Goal: Task Accomplishment & Management: Use online tool/utility

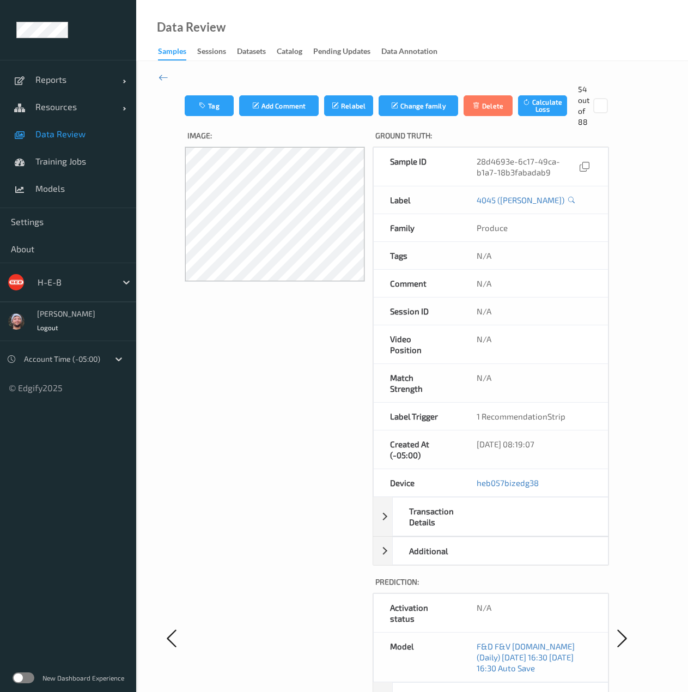
scroll to position [370, 0]
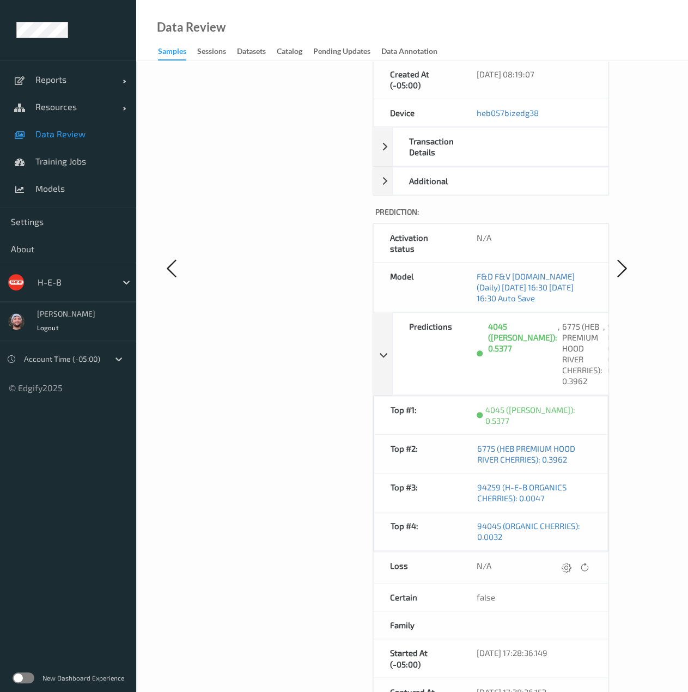
click at [108, 293] on div "H-E-B" at bounding box center [68, 282] width 136 height 39
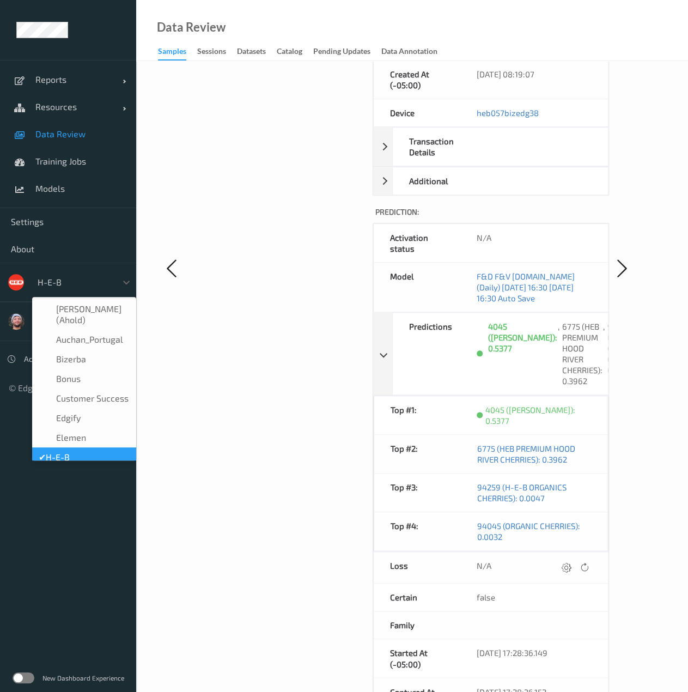
click at [103, 276] on div at bounding box center [75, 282] width 74 height 13
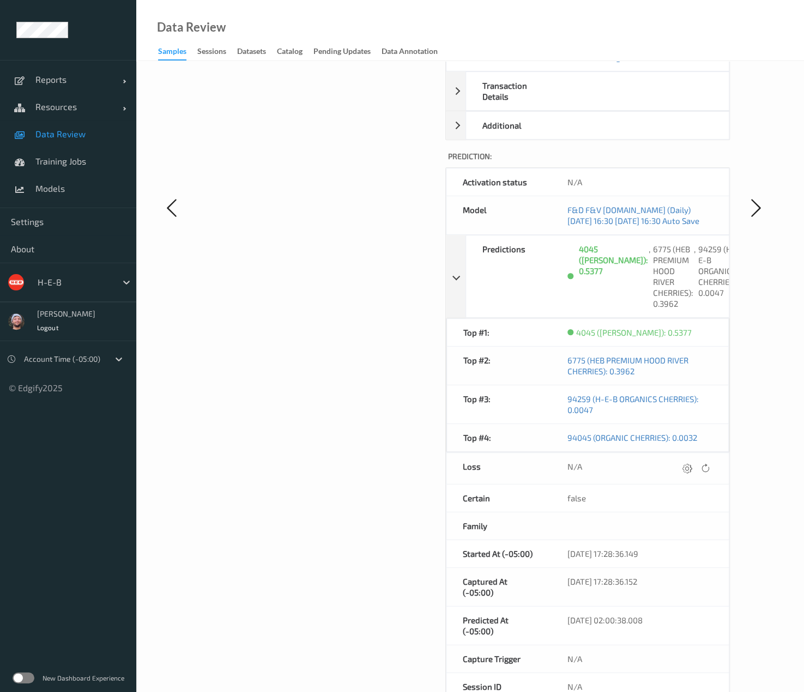
click at [75, 287] on div at bounding box center [75, 282] width 74 height 13
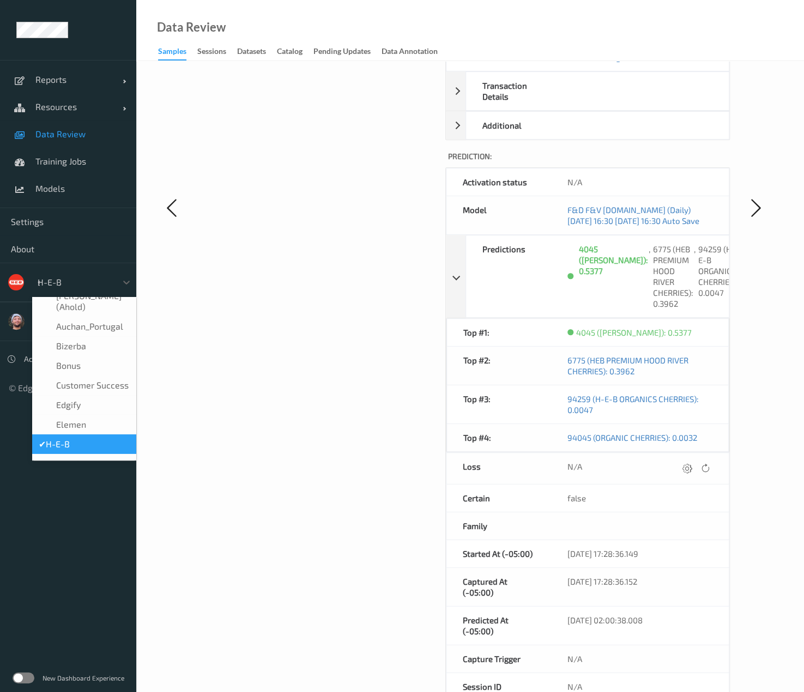
scroll to position [0, 0]
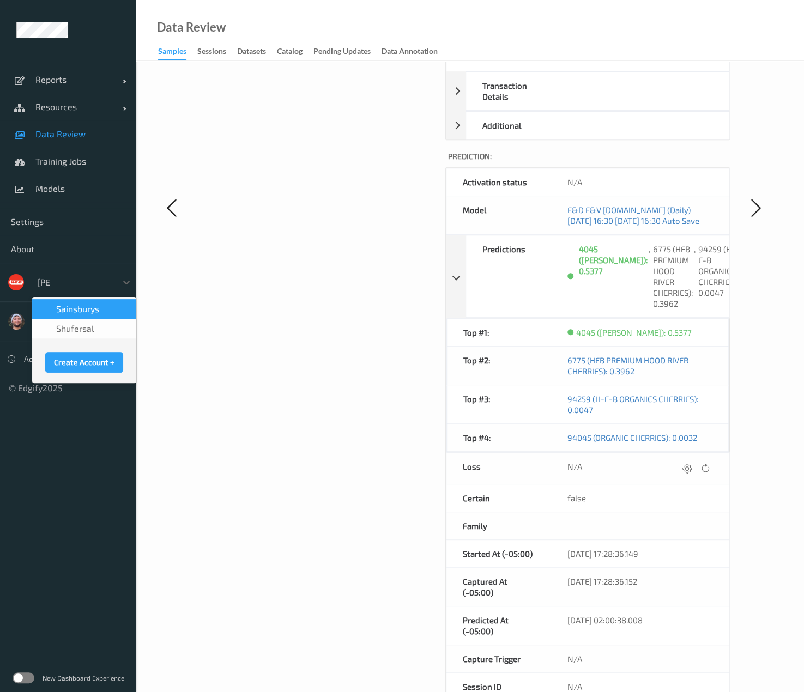
type input "sains"
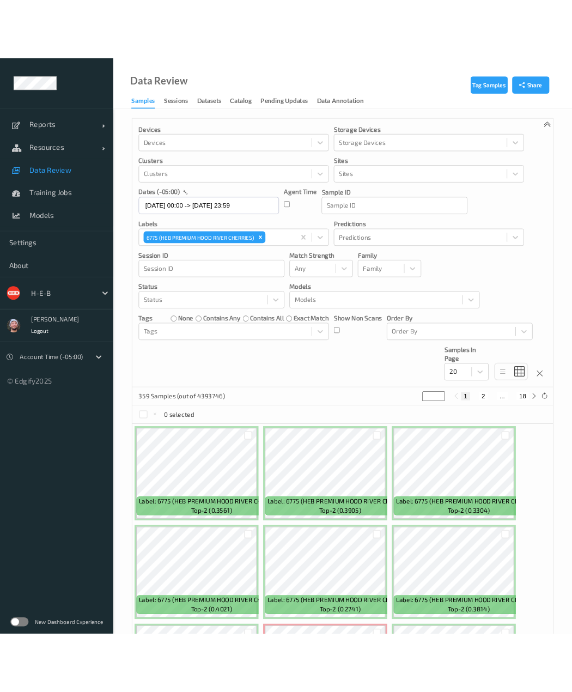
scroll to position [615, 0]
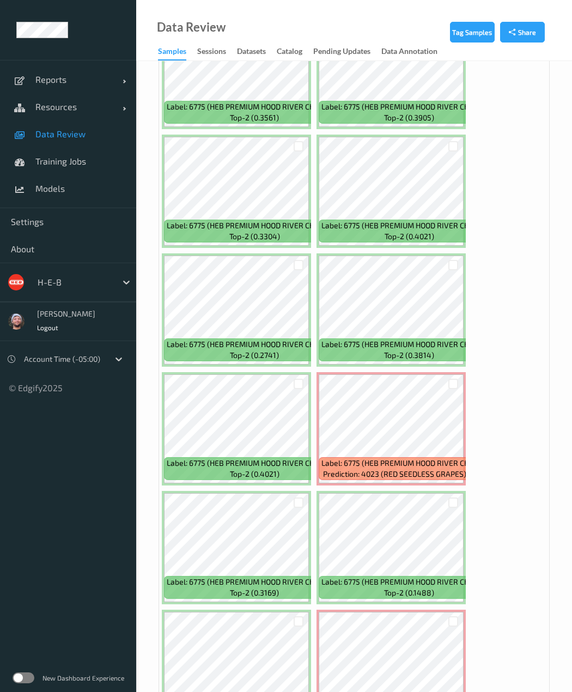
click at [71, 433] on ul "Reports Default Report Customized Report Resources Devices Clusters Sites Data …" at bounding box center [68, 346] width 136 height 692
click at [66, 282] on div at bounding box center [75, 282] width 74 height 13
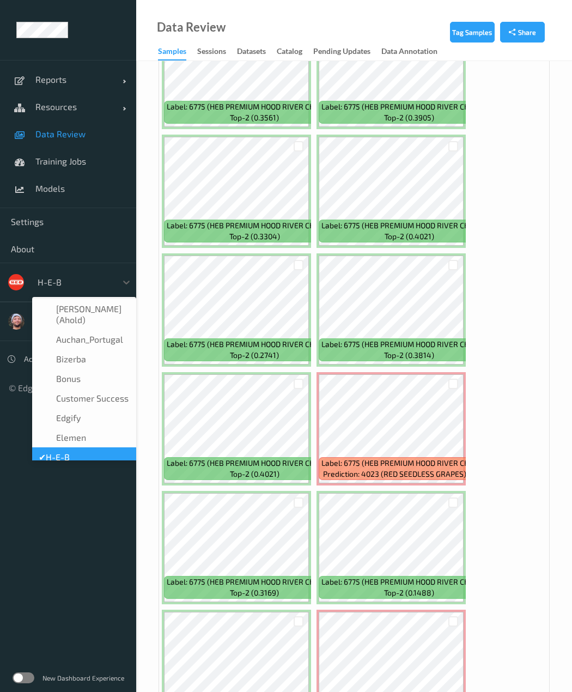
scroll to position [13, 0]
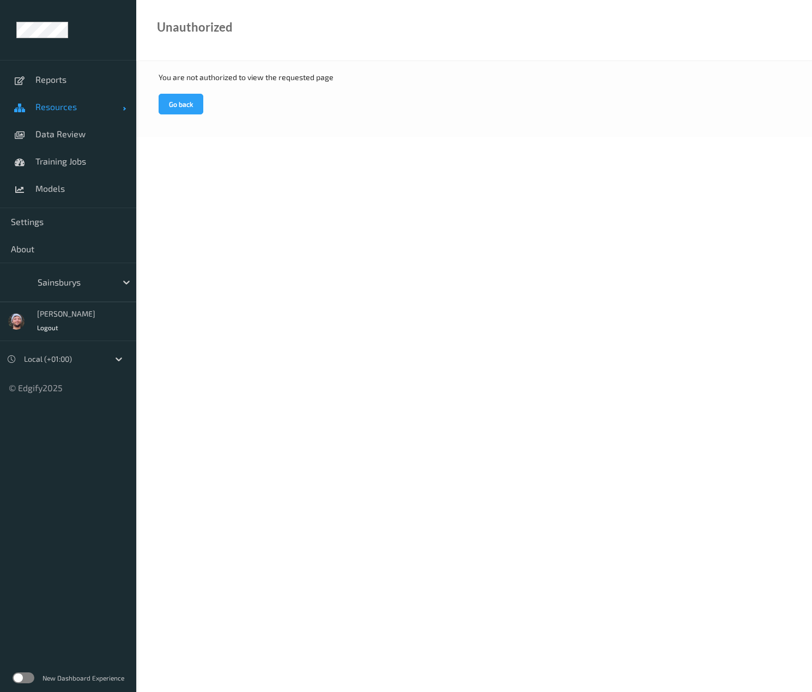
click at [73, 98] on link "Resources" at bounding box center [68, 106] width 136 height 27
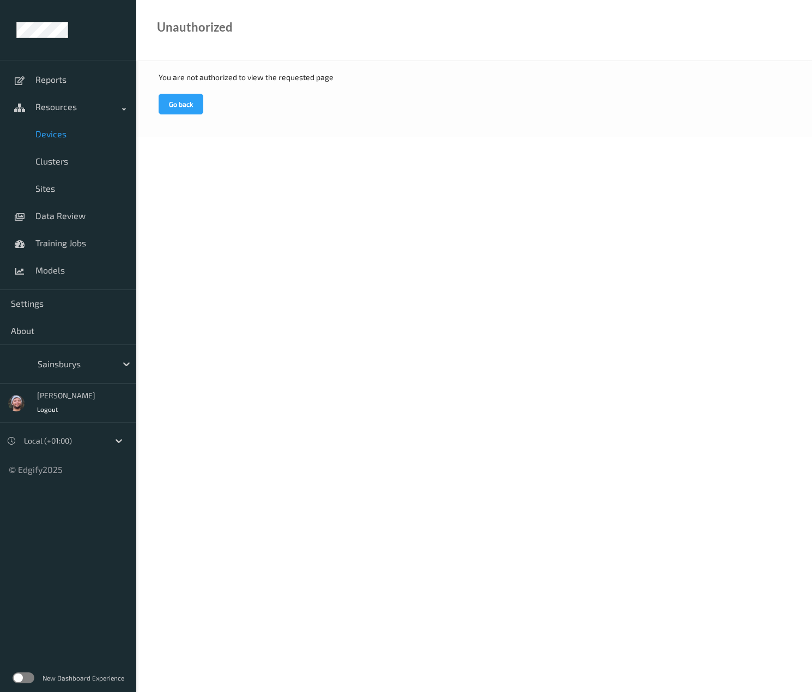
click at [78, 128] on link "Devices" at bounding box center [68, 133] width 136 height 27
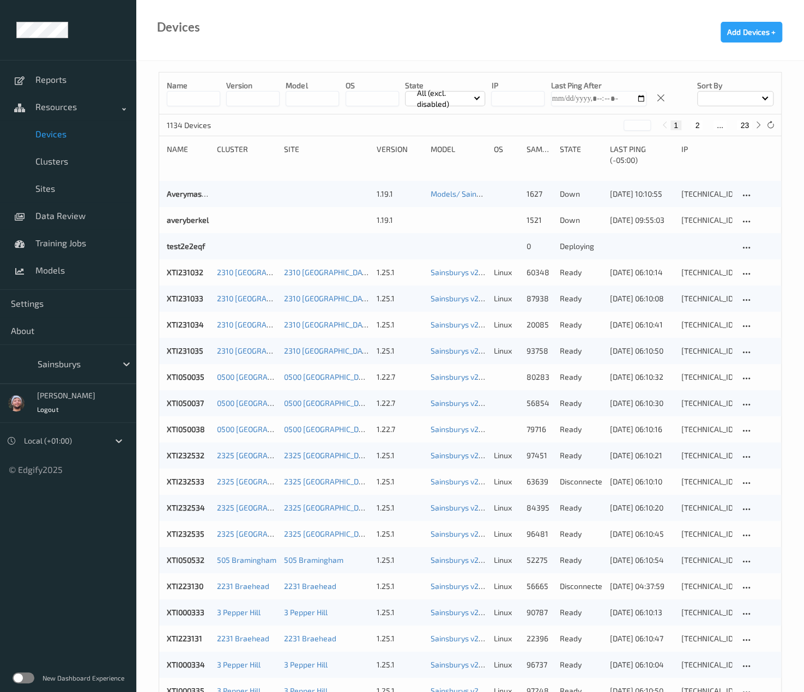
click at [185, 93] on input at bounding box center [193, 98] width 53 height 15
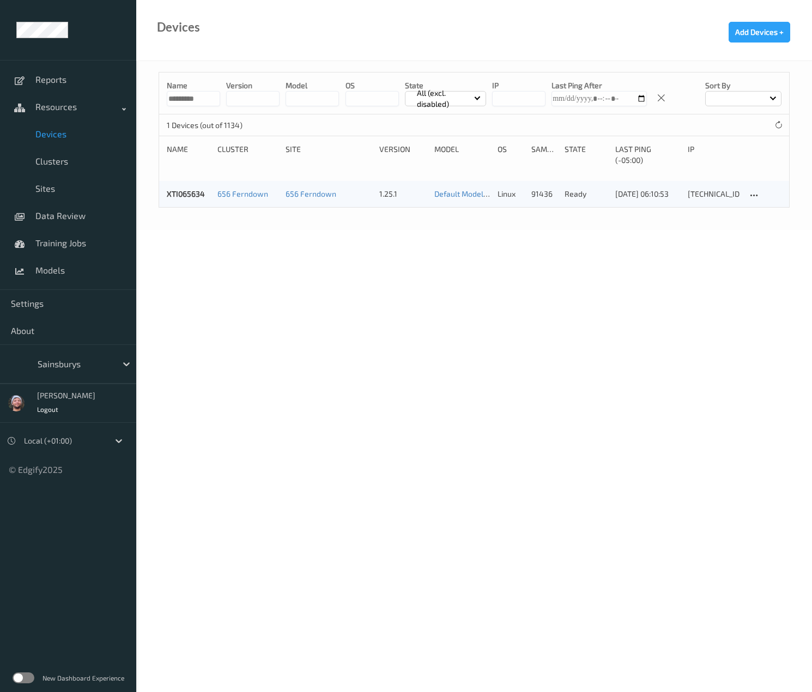
type input "*********"
copy link "XTI065634"
drag, startPoint x: 206, startPoint y: 194, endPoint x: 155, endPoint y: 297, distance: 114.5
click at [155, 297] on body "Reports Resources Devices Clusters Sites Data Review Training Jobs Models Setti…" at bounding box center [406, 346] width 812 height 692
click at [68, 229] on link "Training Jobs" at bounding box center [68, 242] width 136 height 27
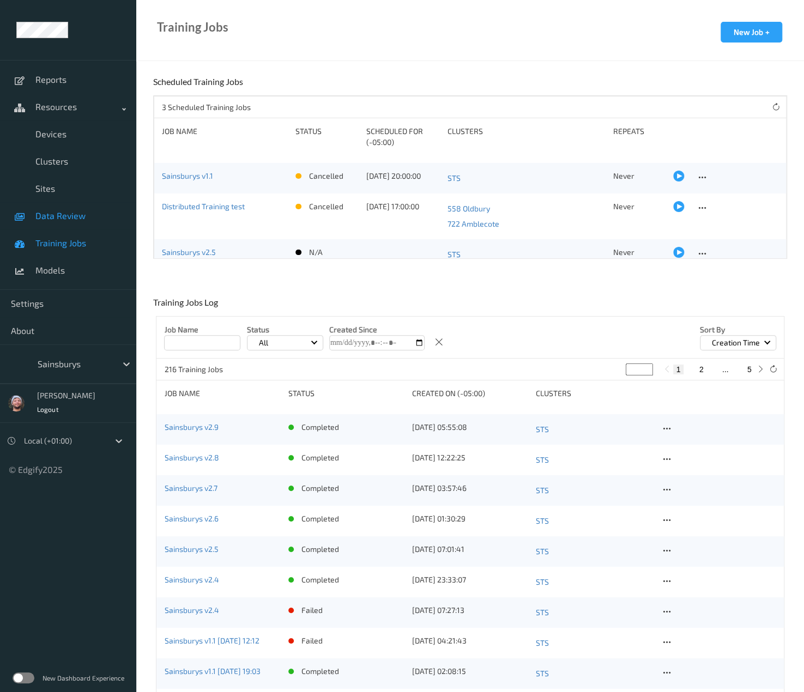
click at [80, 227] on link "Data Review" at bounding box center [68, 215] width 136 height 27
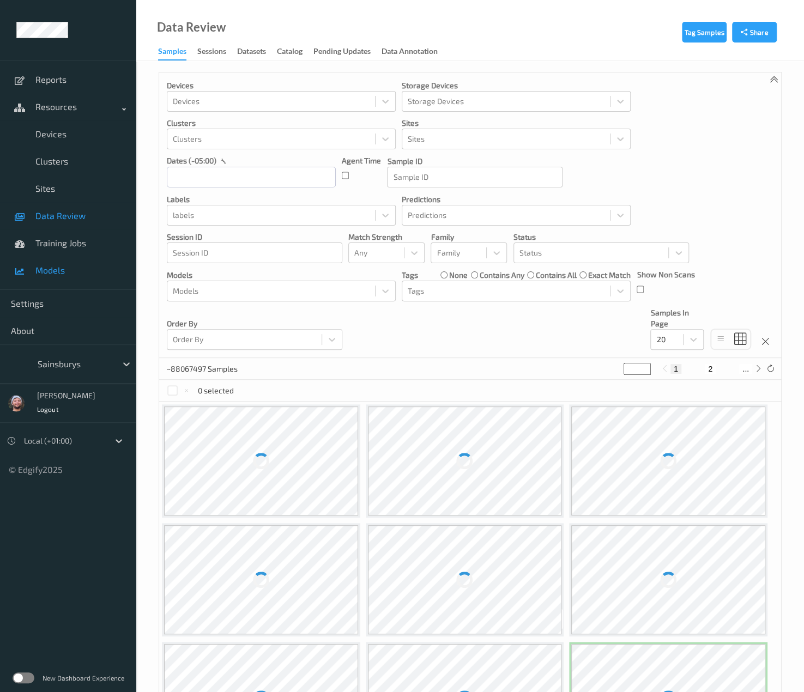
click at [76, 276] on link "Models" at bounding box center [68, 270] width 136 height 27
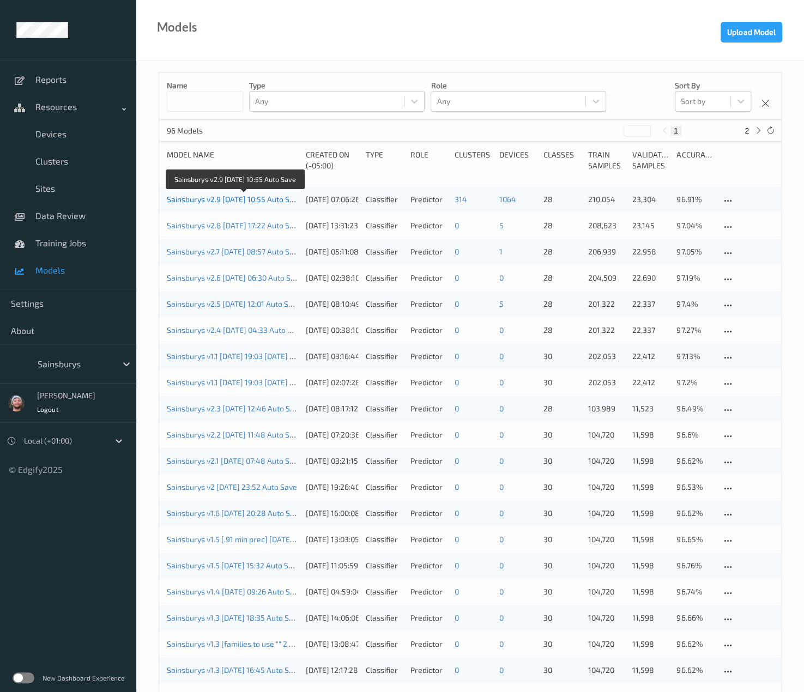
click at [267, 200] on link "Sainsburys v2.9 2025-08-04 10:55 Auto Save" at bounding box center [234, 198] width 135 height 9
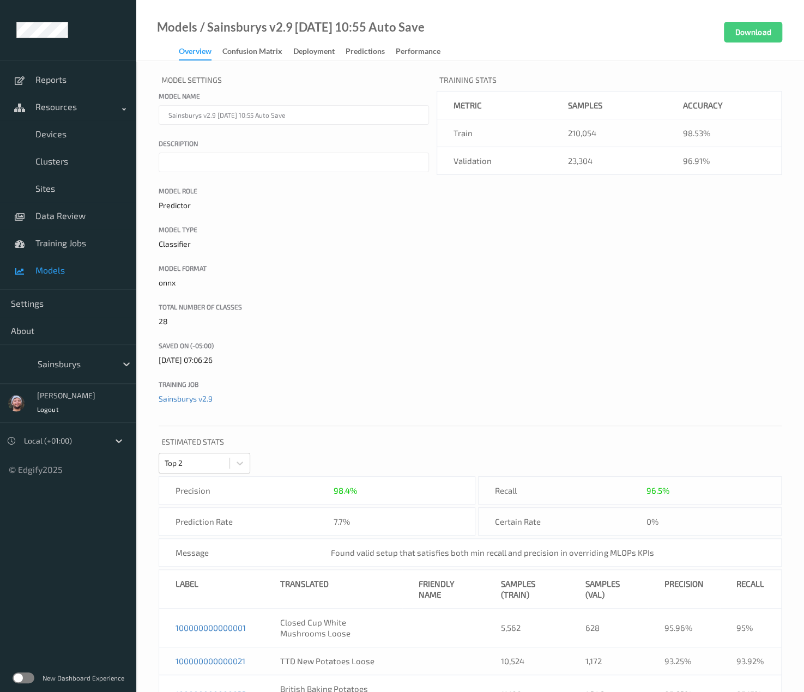
click at [302, 59] on div "Deployment" at bounding box center [313, 53] width 41 height 14
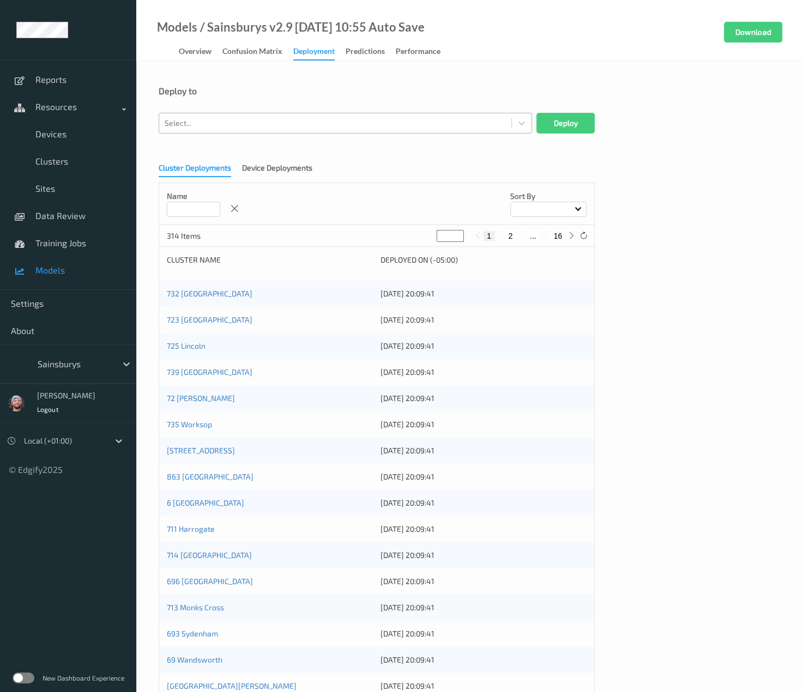
click at [231, 120] on div at bounding box center [335, 123] width 341 height 13
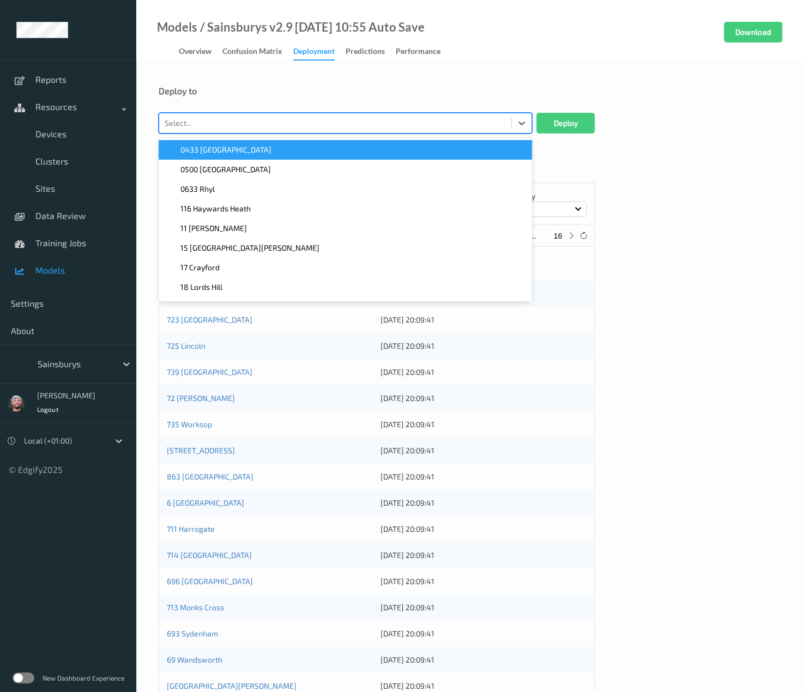
paste input "XTI065634"
type input "XTI065634"
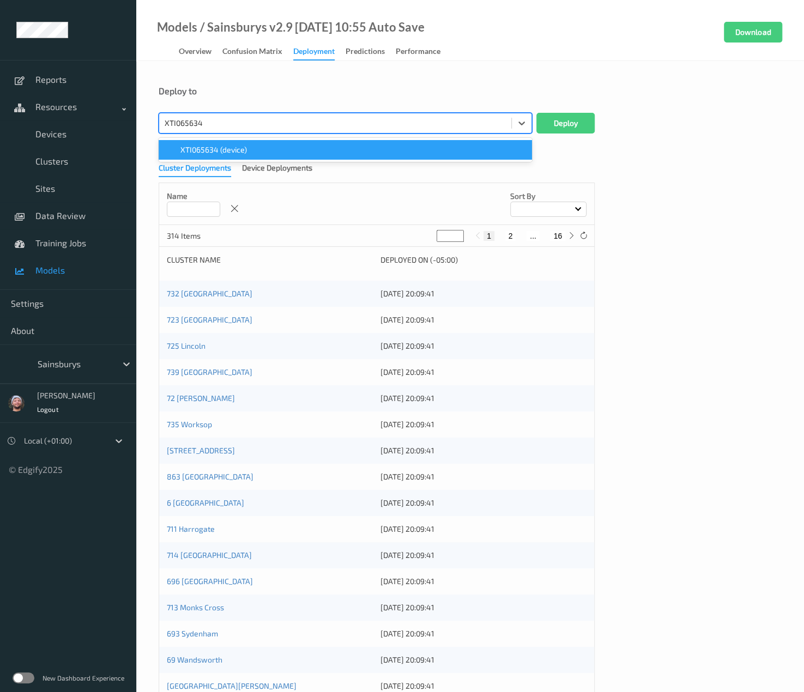
click at [242, 147] on span "XTI065634 (device)" at bounding box center [213, 149] width 66 height 11
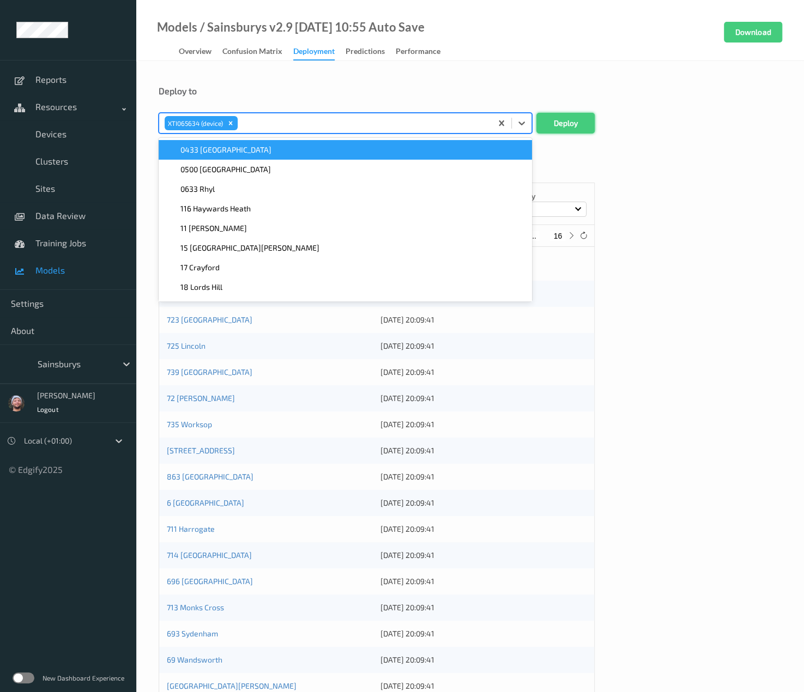
click at [579, 121] on button "Deploy" at bounding box center [565, 123] width 58 height 21
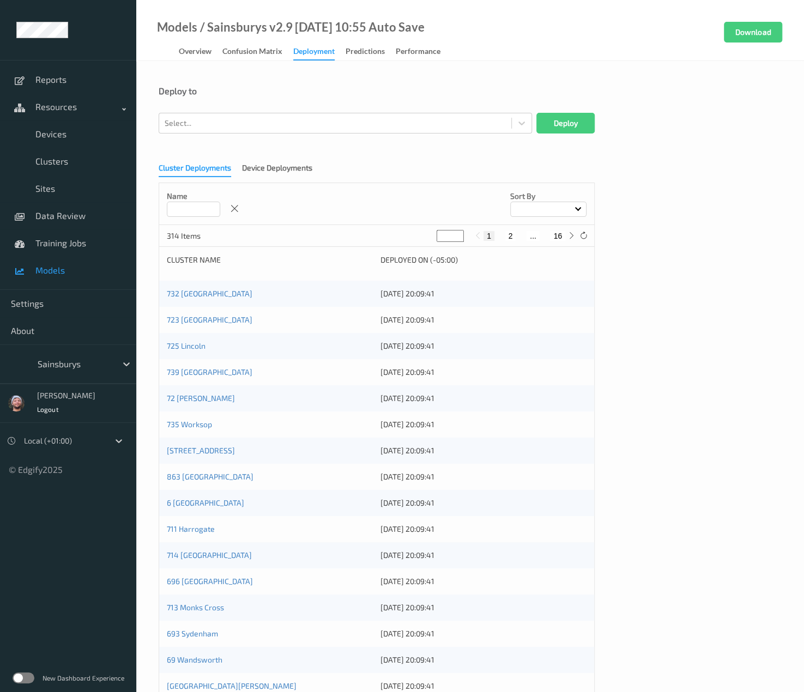
drag, startPoint x: 579, startPoint y: 121, endPoint x: 829, endPoint y: 112, distance: 250.8
click at [804, 112] on html "Reports Resources Devices Clusters Sites Data Review Training Jobs Models Setti…" at bounding box center [402, 346] width 804 height 692
click at [211, 56] on div "Overview" at bounding box center [195, 53] width 33 height 14
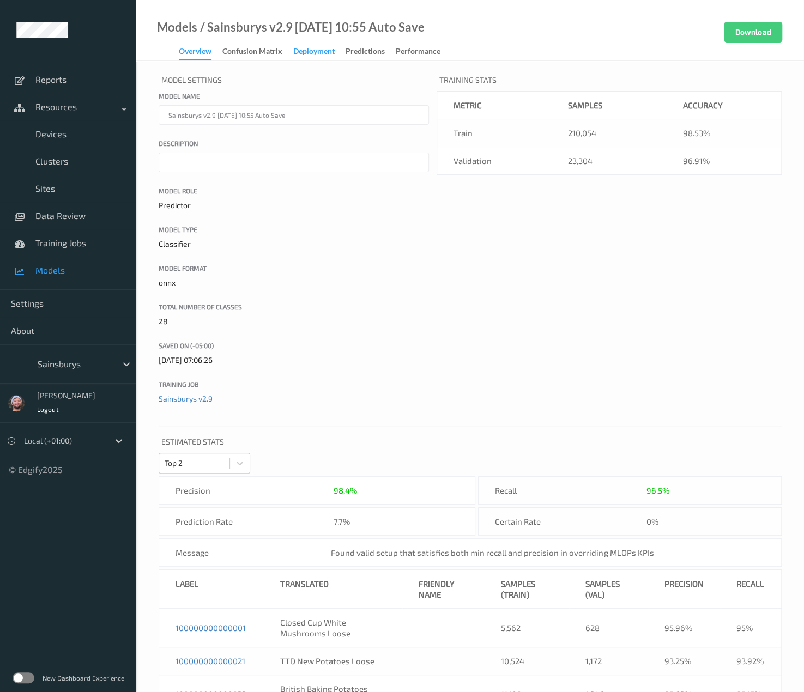
click at [324, 55] on div "Deployment" at bounding box center [313, 53] width 41 height 14
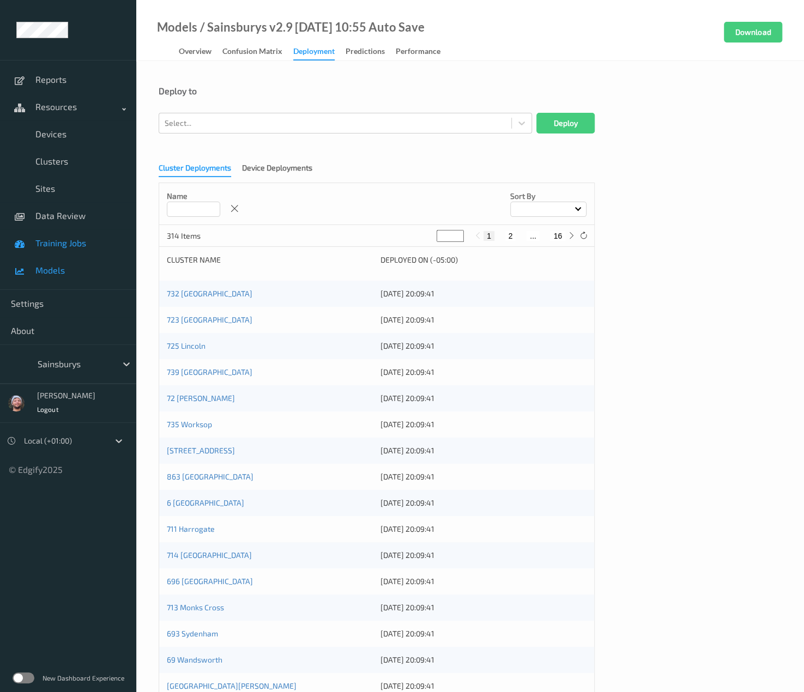
click at [98, 248] on link "Training Jobs" at bounding box center [68, 242] width 136 height 27
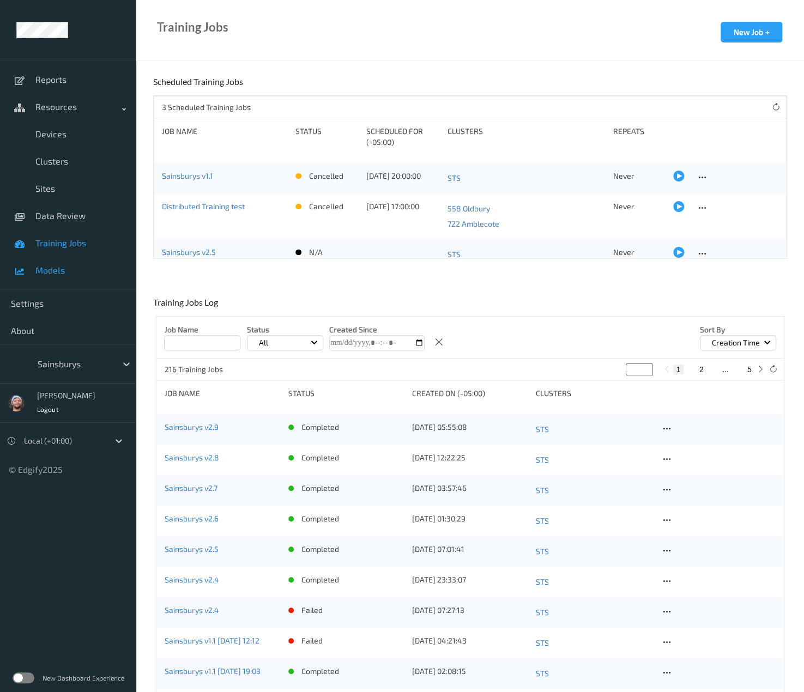
click at [89, 270] on span "Models" at bounding box center [80, 270] width 90 height 11
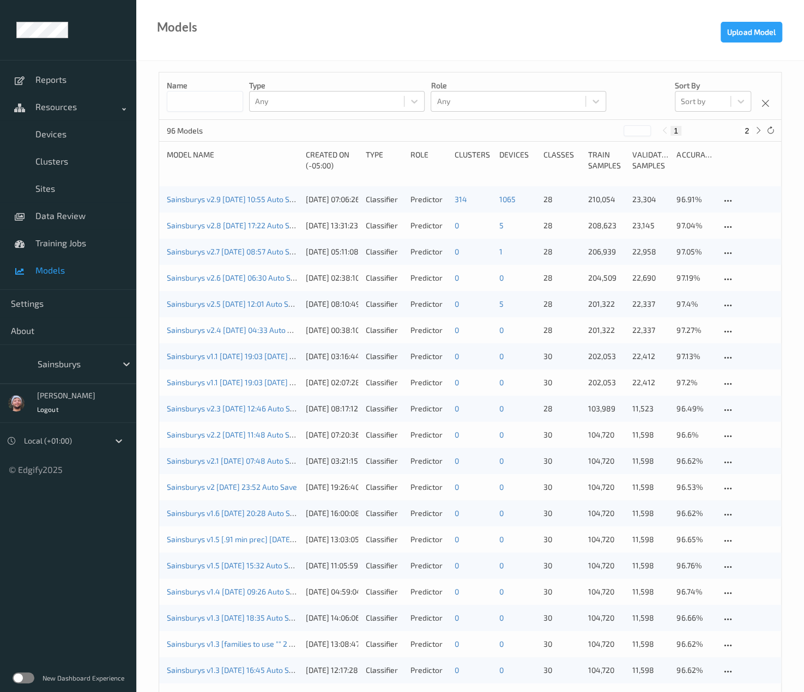
click at [220, 100] on input at bounding box center [205, 101] width 76 height 21
type input "*******"
click at [60, 138] on span "Devices" at bounding box center [80, 134] width 90 height 11
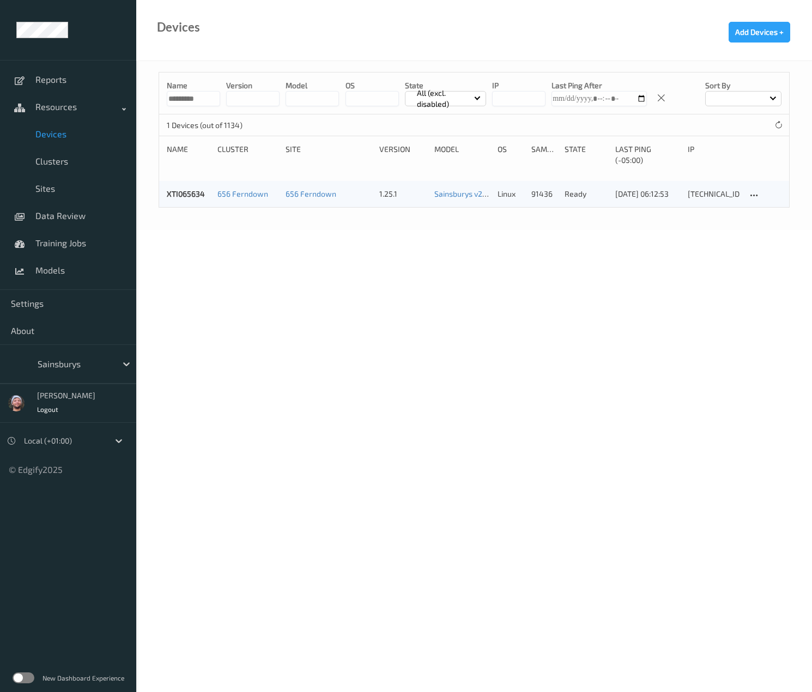
click at [314, 94] on input "string" at bounding box center [311, 98] width 53 height 15
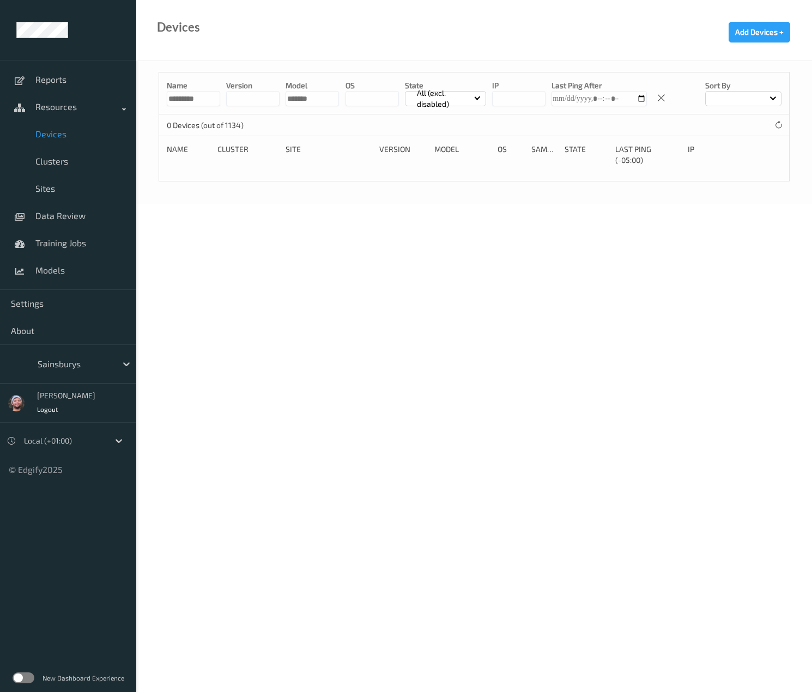
type input "*******"
click at [204, 102] on input "*********" at bounding box center [193, 98] width 53 height 15
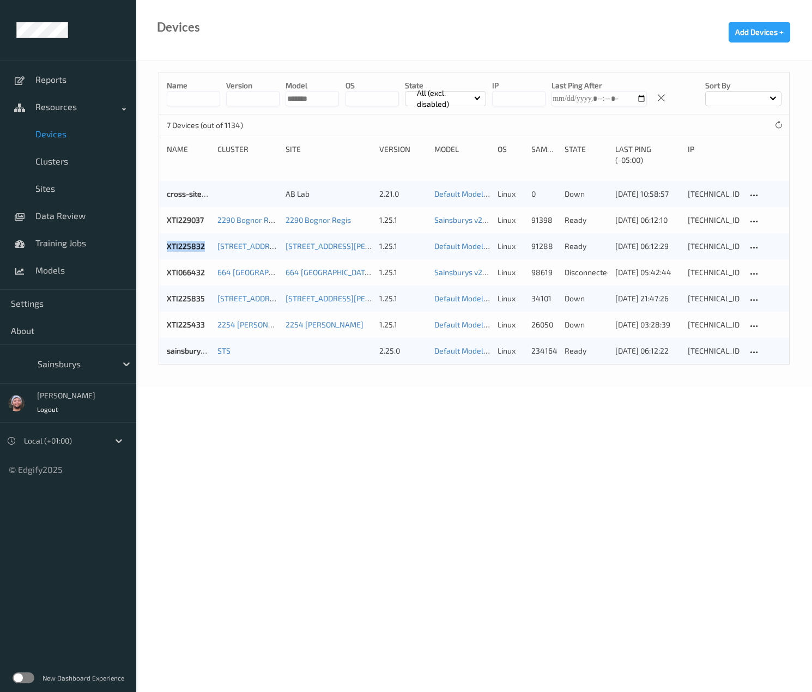
copy link "XTI225832"
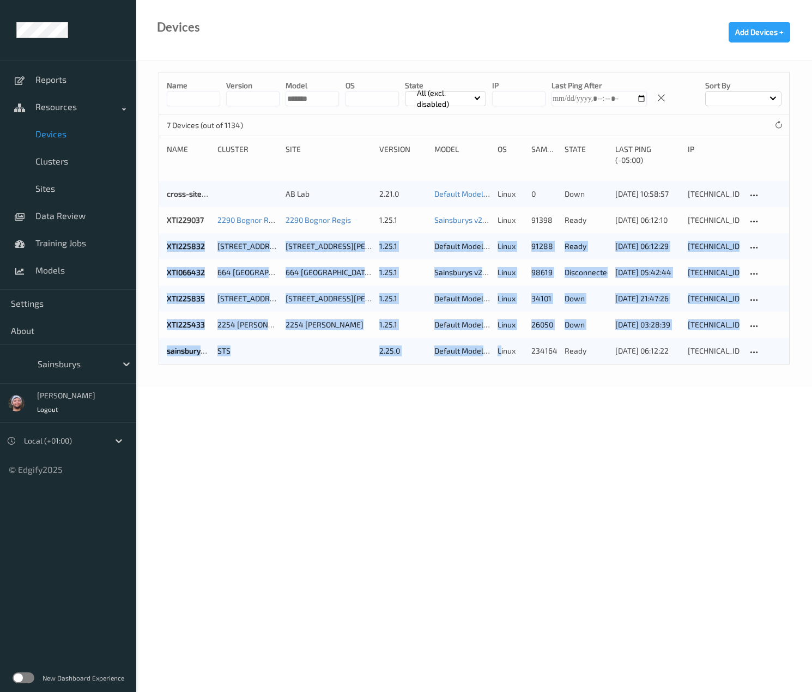
drag, startPoint x: 157, startPoint y: 249, endPoint x: 509, endPoint y: 492, distance: 427.2
click at [509, 492] on body "Reports Resources Devices Clusters Sites Data Review Training Jobs Models Setti…" at bounding box center [406, 346] width 812 height 692
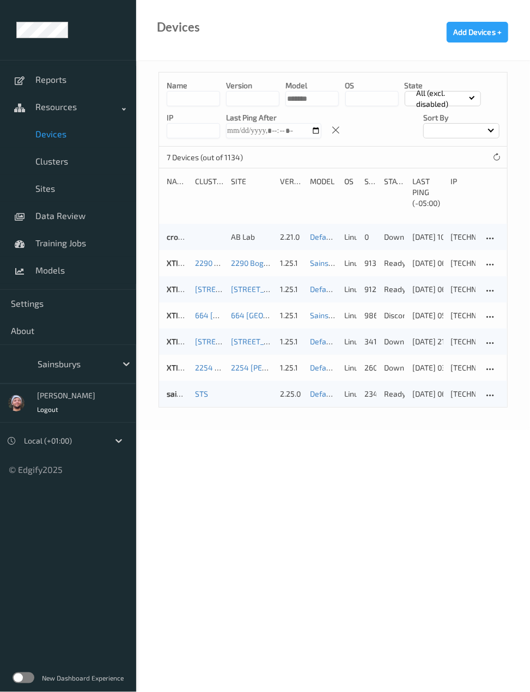
click at [75, 285] on div "Reports Resources Devices Clusters Sites Data Review Training Jobs Models" at bounding box center [68, 175] width 136 height 230
click at [102, 269] on span "Models" at bounding box center [80, 270] width 90 height 11
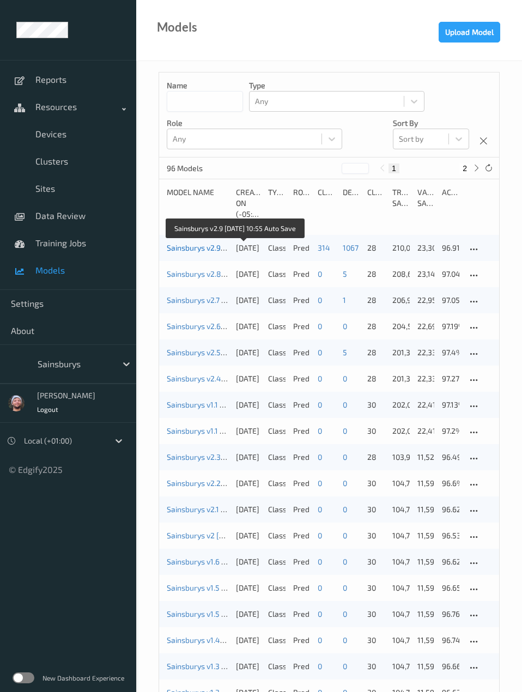
click at [206, 245] on link "Sainsburys v2.9 2025-08-04 10:55 Auto Save" at bounding box center [234, 247] width 135 height 9
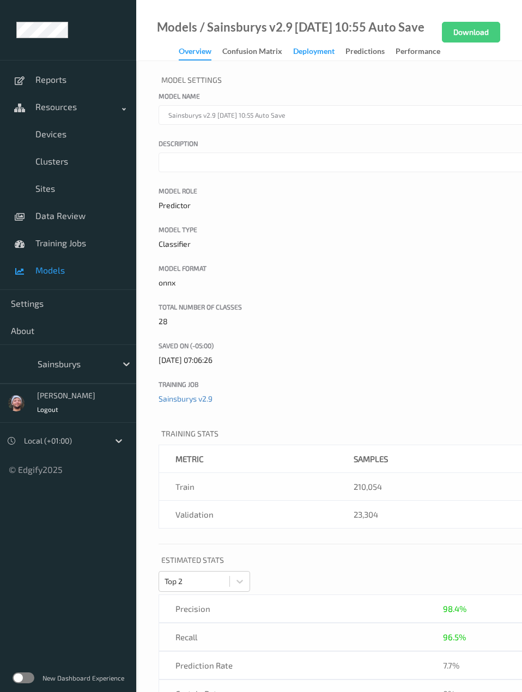
click at [328, 54] on div "Deployment" at bounding box center [313, 53] width 41 height 14
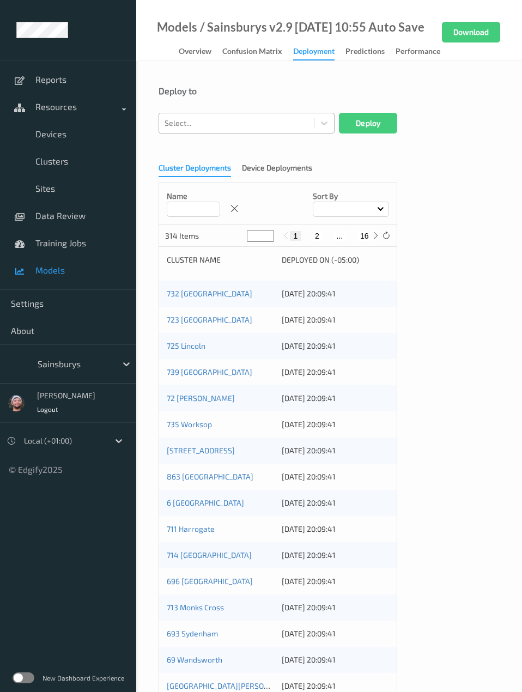
click at [227, 124] on div at bounding box center [237, 123] width 144 height 13
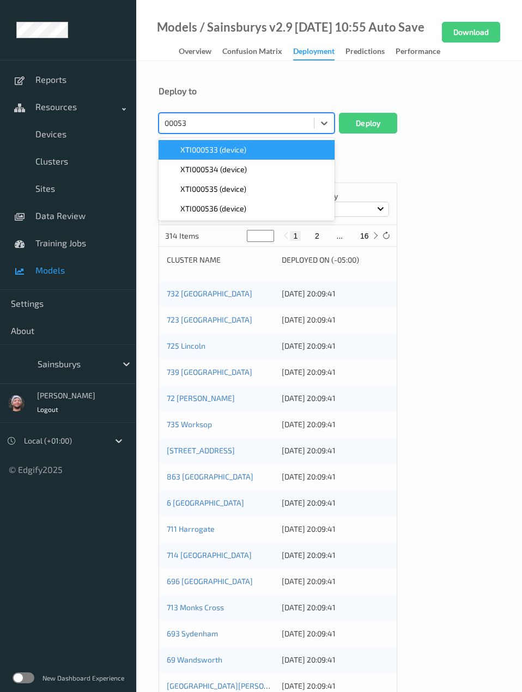
type input "000536"
type input "232035"
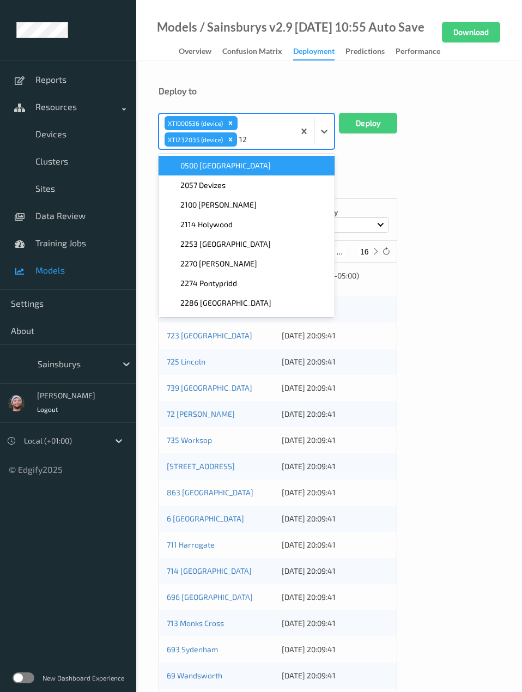
type input "1"
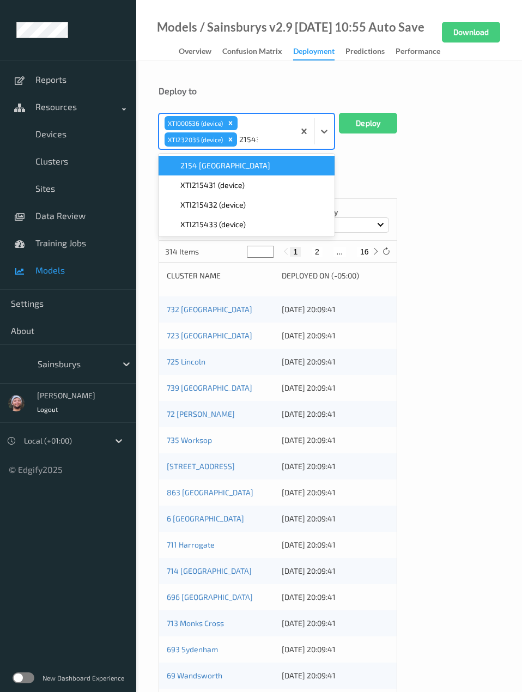
type input "215433"
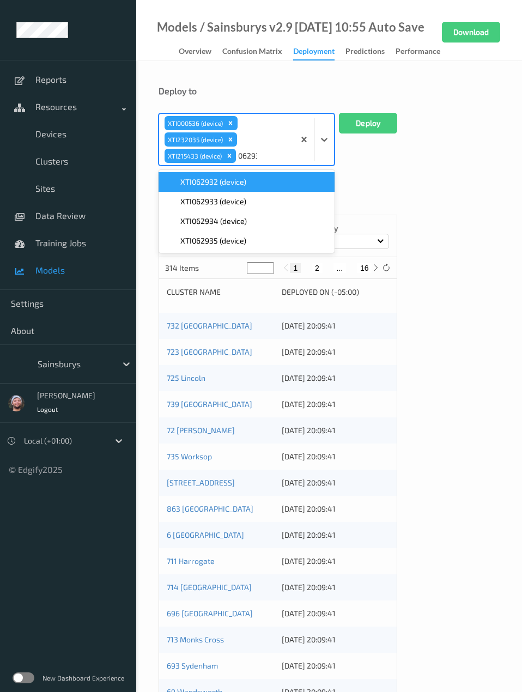
type input "062932"
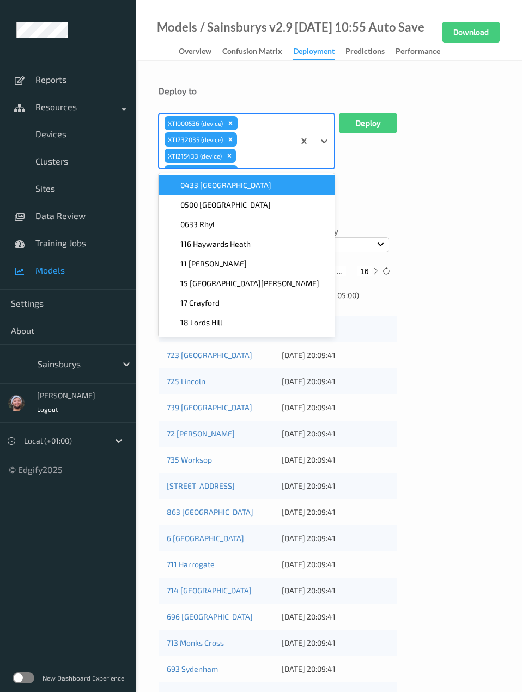
scroll to position [8, 0]
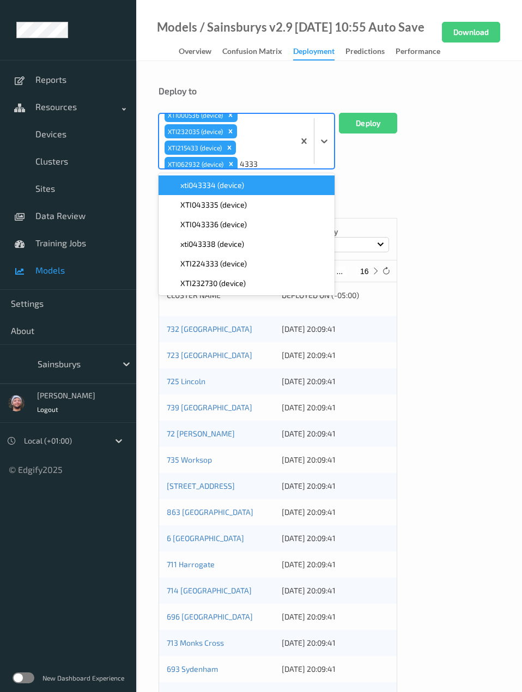
type input "43335"
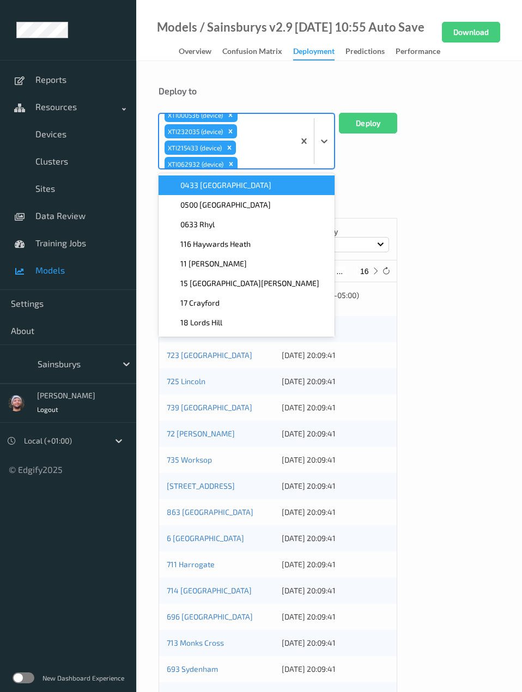
scroll to position [25, 0]
type input "43336"
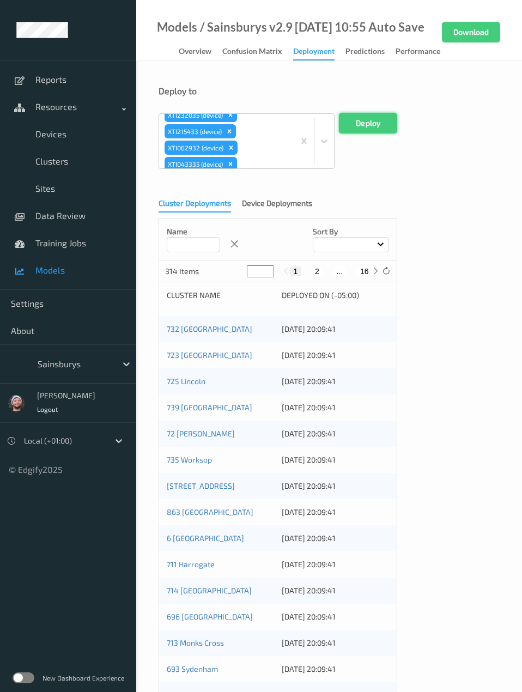
click at [375, 113] on button "Deploy" at bounding box center [368, 123] width 58 height 21
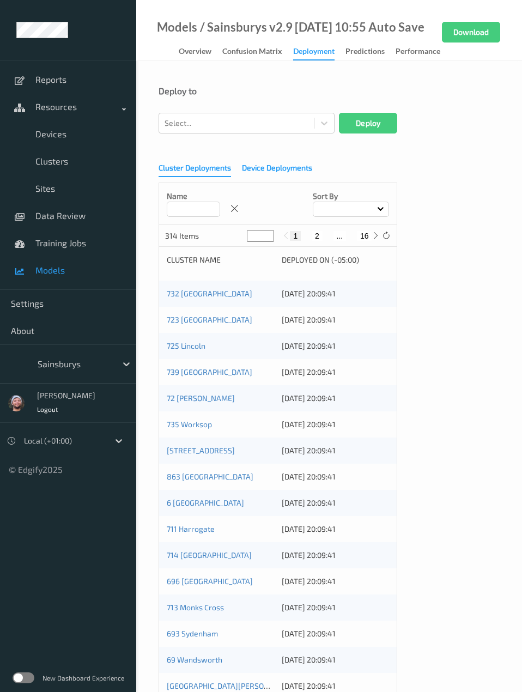
click at [299, 168] on div "Device Deployments" at bounding box center [277, 169] width 70 height 14
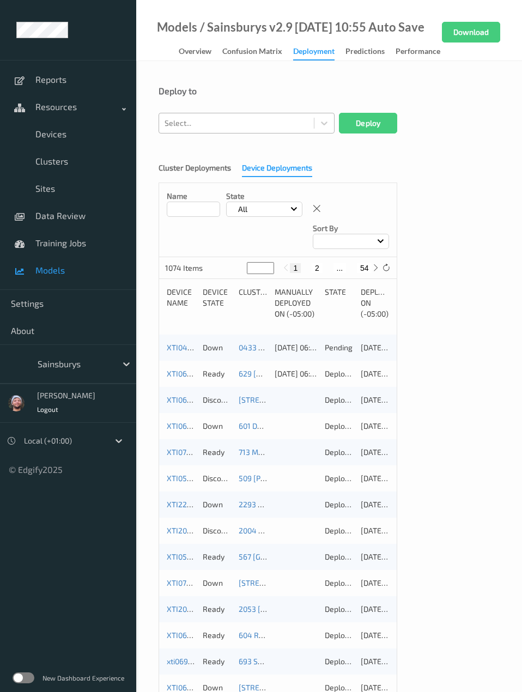
click at [284, 127] on div at bounding box center [237, 123] width 144 height 13
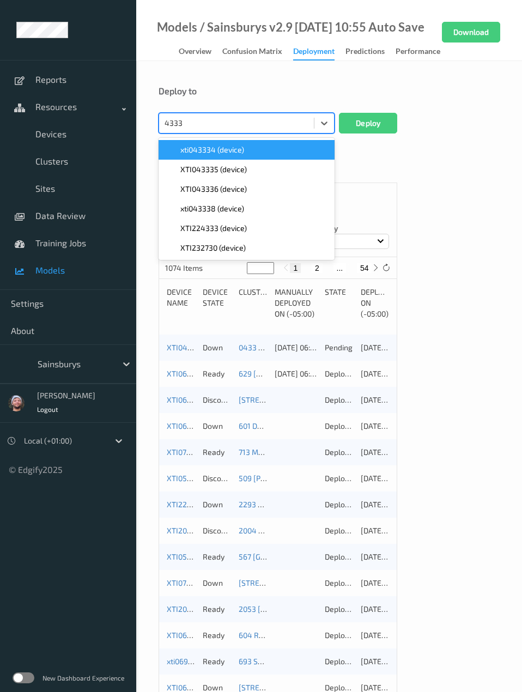
type input "43335"
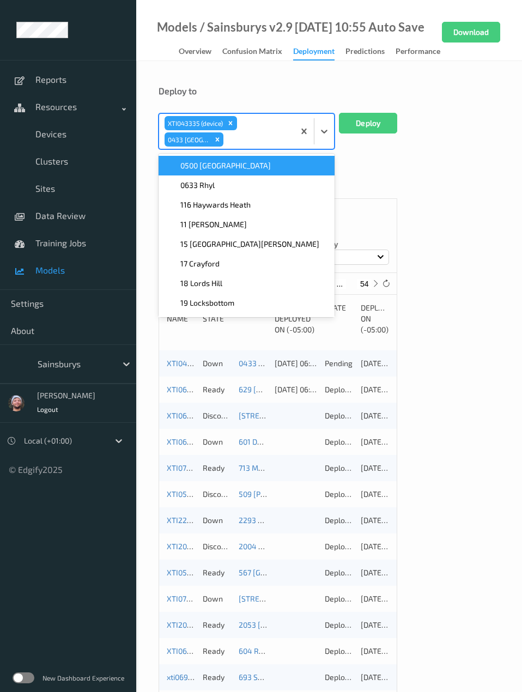
click at [209, 139] on div "0433 Low Hall" at bounding box center [188, 139] width 47 height 14
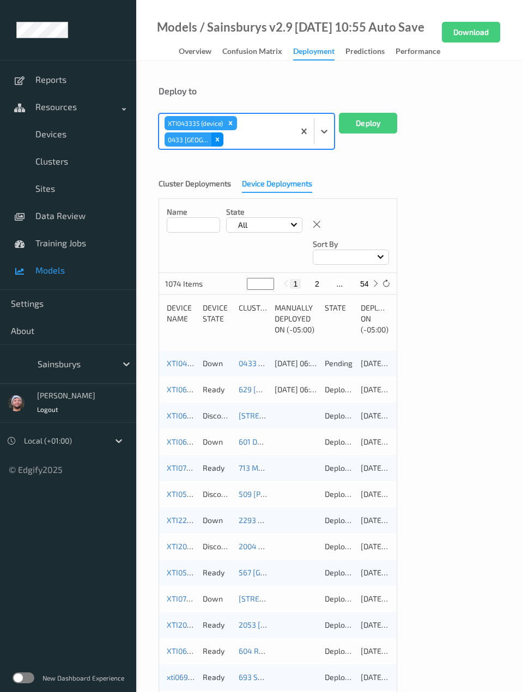
click at [215, 141] on icon "Remove 0433 Low Hall" at bounding box center [218, 140] width 8 height 8
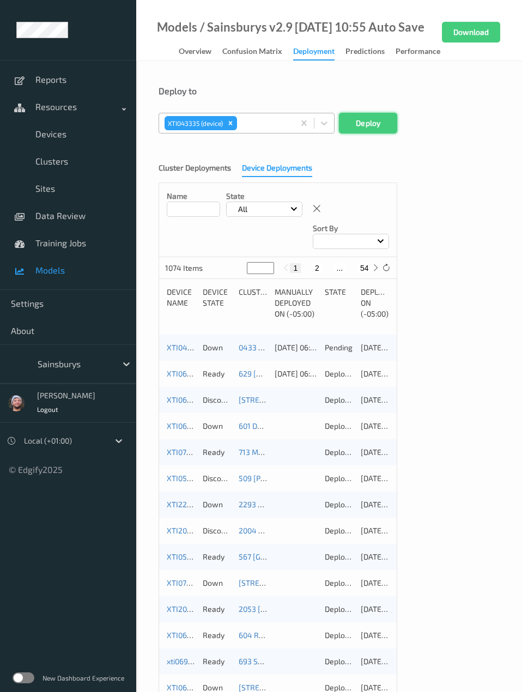
click at [357, 132] on button "Deploy" at bounding box center [368, 123] width 58 height 21
click at [194, 121] on div at bounding box center [237, 123] width 144 height 13
paste input "XTI064832"
type input "XTI064832"
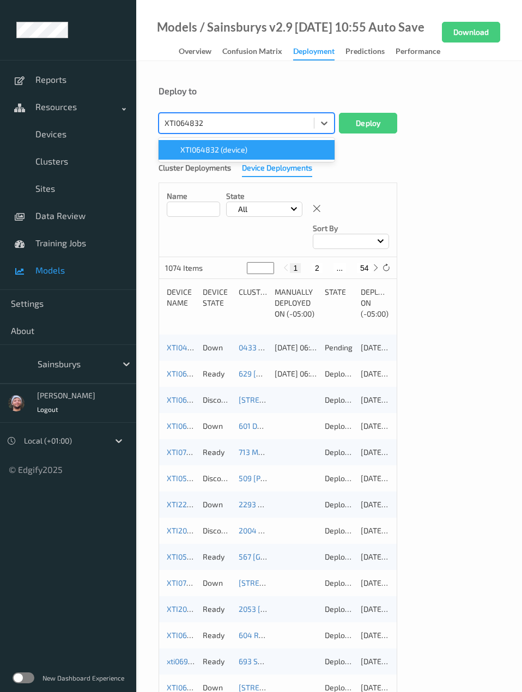
click at [208, 143] on div "XTI064832 (device)" at bounding box center [247, 150] width 176 height 20
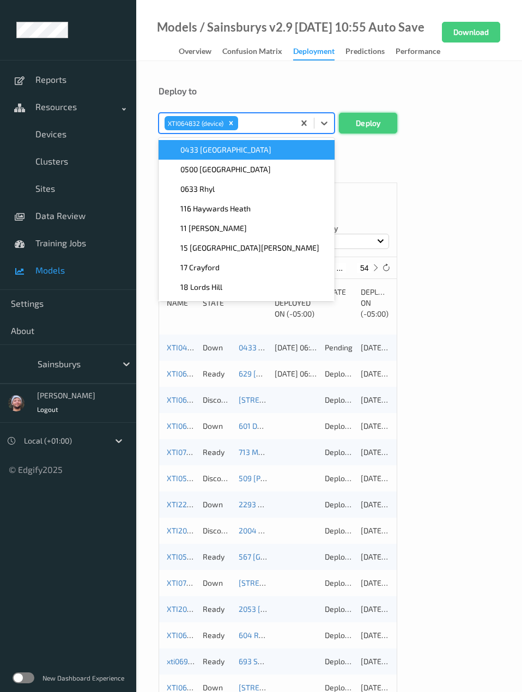
click at [355, 117] on button "Deploy" at bounding box center [368, 123] width 58 height 21
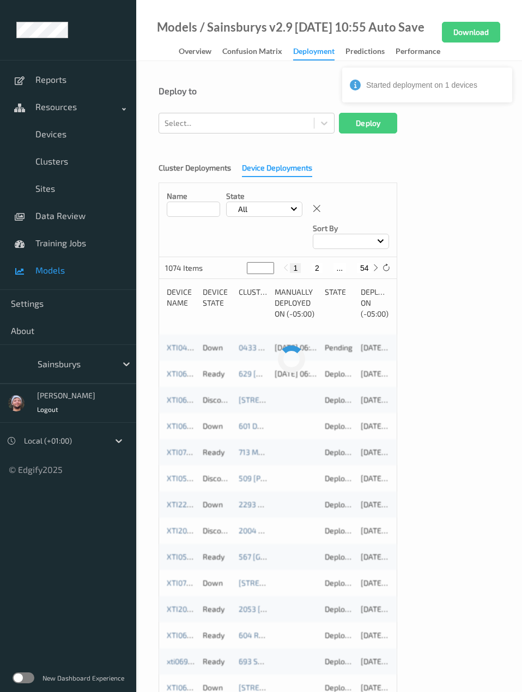
click at [256, 135] on form "Deploy to Select... Deploy Cluster Deployments Device Deployments Name State Al…" at bounding box center [329, 472] width 341 height 773
click at [254, 124] on div at bounding box center [237, 123] width 144 height 13
paste input "XTI273131"
type input "XTI273131"
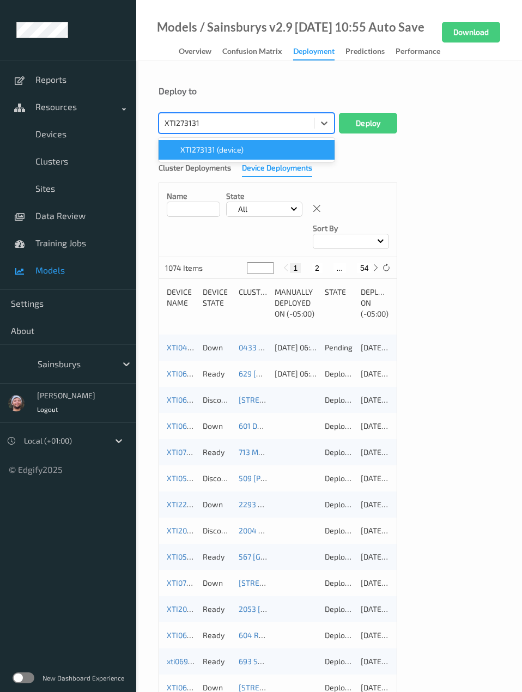
click at [252, 159] on div "XTI273131 (device)" at bounding box center [247, 150] width 176 height 20
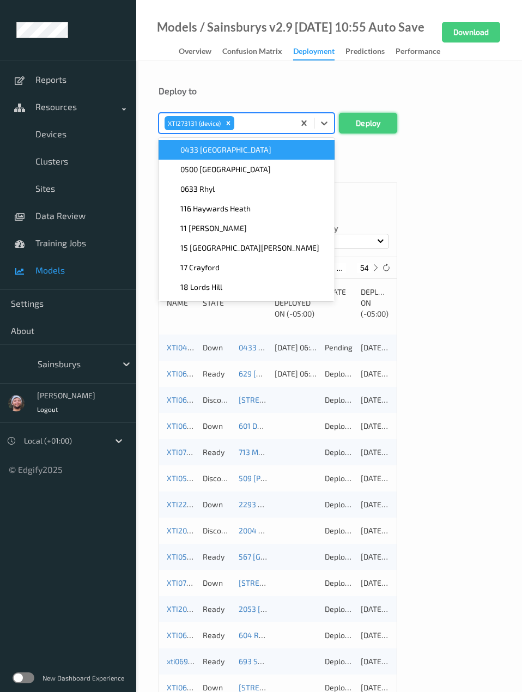
click at [343, 125] on button "Deploy" at bounding box center [368, 123] width 58 height 21
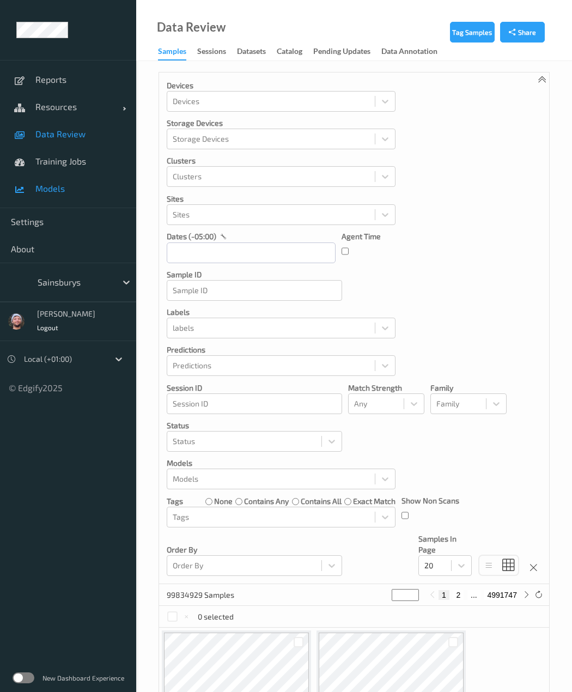
click at [65, 186] on span "Models" at bounding box center [80, 188] width 90 height 11
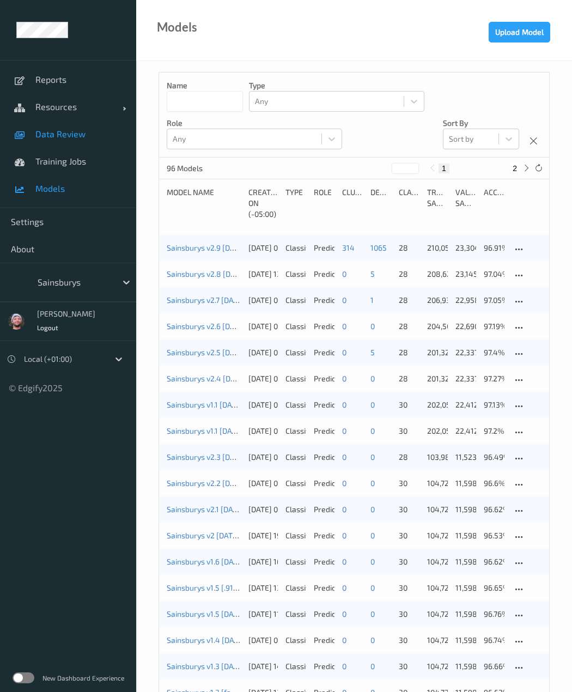
click at [73, 122] on link "Data Review" at bounding box center [68, 133] width 136 height 27
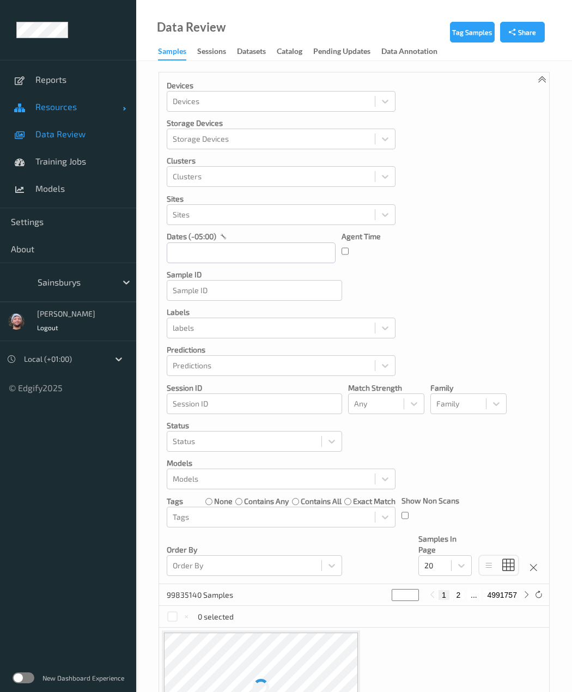
click at [68, 118] on link "Resources" at bounding box center [68, 106] width 136 height 27
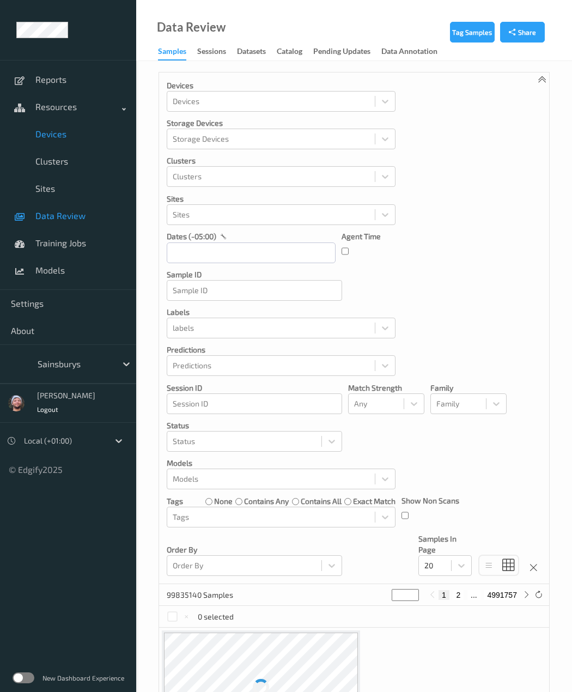
click at [68, 126] on link "Devices" at bounding box center [68, 133] width 136 height 27
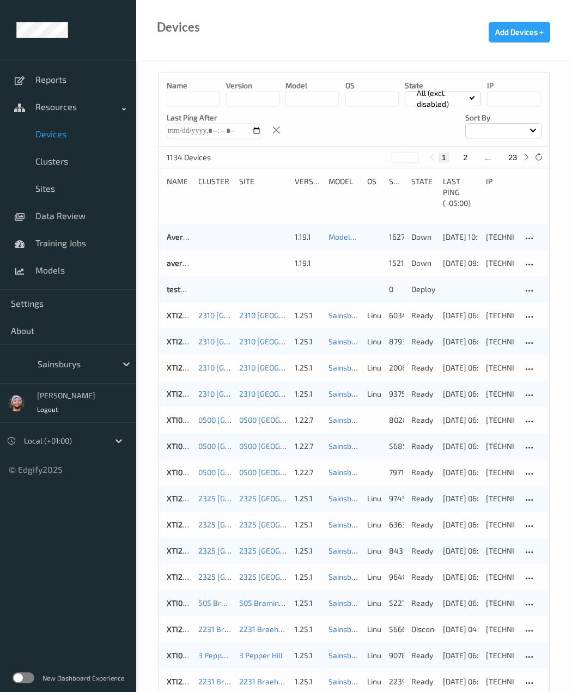
click at [209, 102] on input at bounding box center [193, 98] width 53 height 15
paste input "*********"
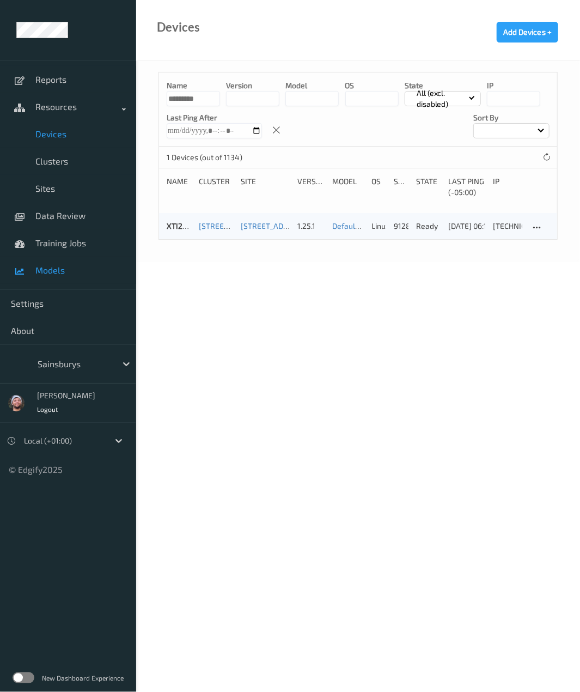
type input "*********"
click at [54, 262] on link "Models" at bounding box center [68, 270] width 136 height 27
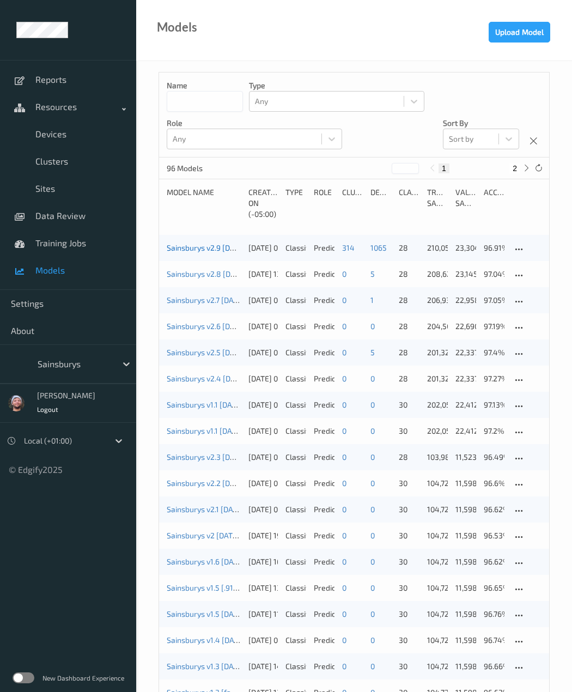
click at [200, 247] on link "Sainsburys v2.9 2025-08-04 10:55 Auto Save" at bounding box center [234, 247] width 135 height 9
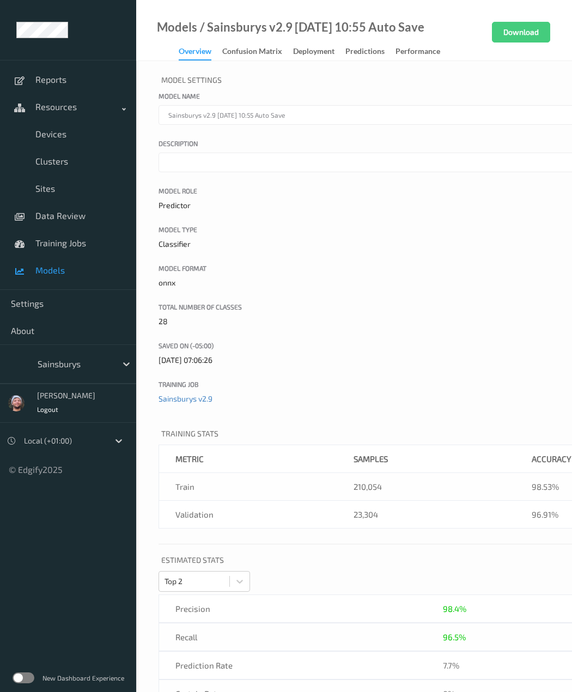
click at [297, 60] on div "Overview Confusion matrix Deployment Predictions Performance" at bounding box center [315, 52] width 272 height 16
click at [299, 59] on div "Overview Confusion matrix Deployment Predictions Performance" at bounding box center [315, 52] width 272 height 16
click at [302, 57] on div "Deployment" at bounding box center [313, 53] width 41 height 14
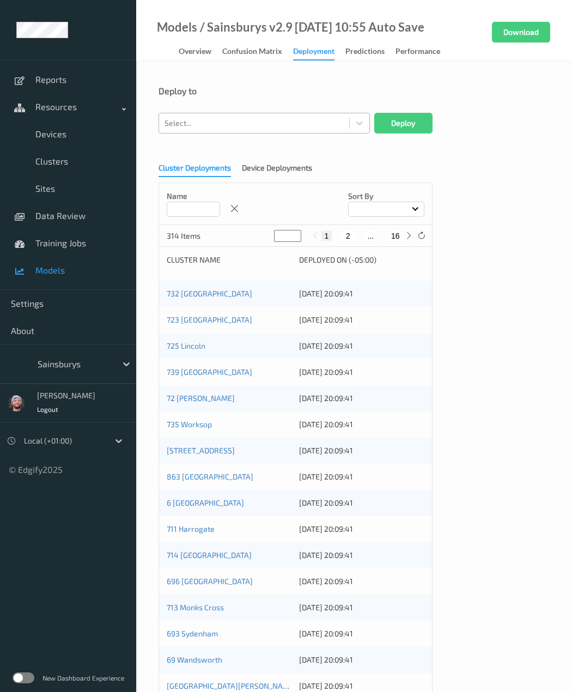
click at [232, 115] on div "Select..." at bounding box center [254, 122] width 190 height 17
paste input "XTI225832"
type input "XTI225832"
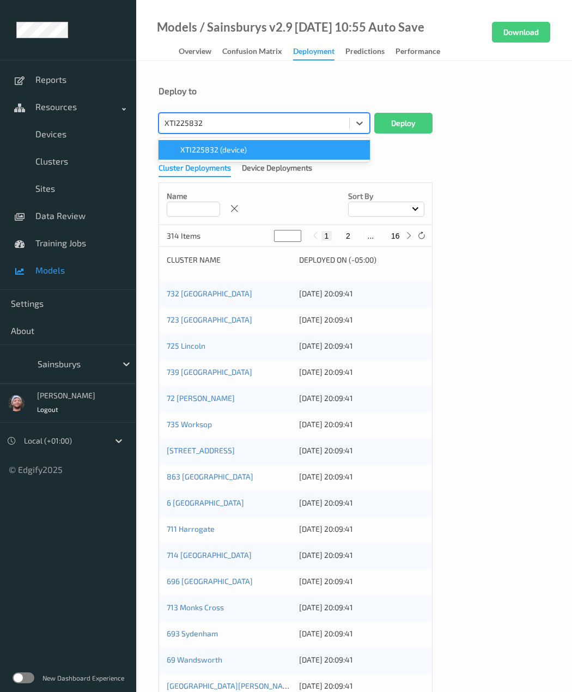
click at [235, 153] on span "XTI225832 (device)" at bounding box center [213, 149] width 66 height 11
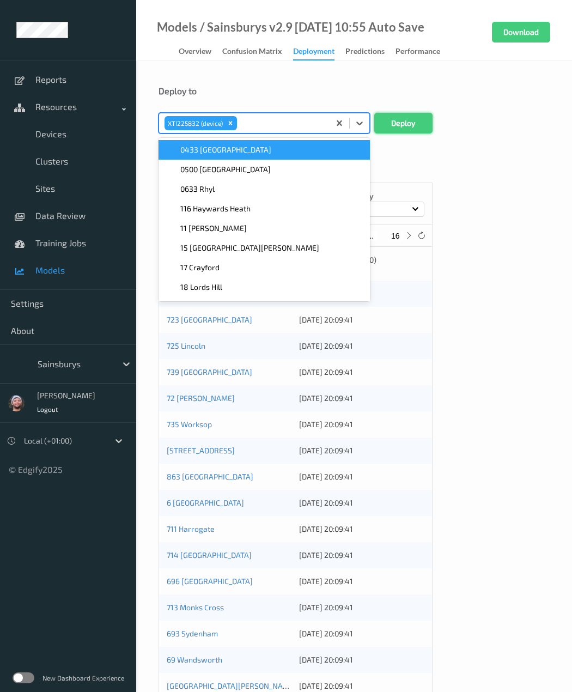
click at [404, 126] on button "Deploy" at bounding box center [403, 123] width 58 height 21
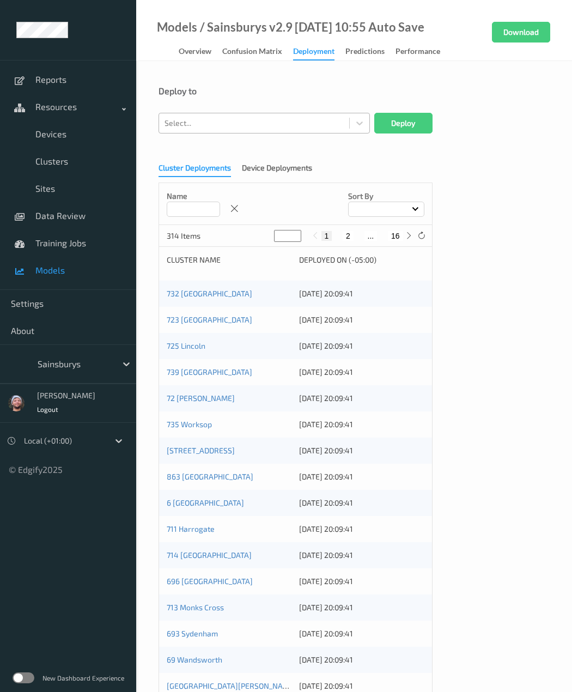
click at [245, 122] on div at bounding box center [254, 123] width 179 height 13
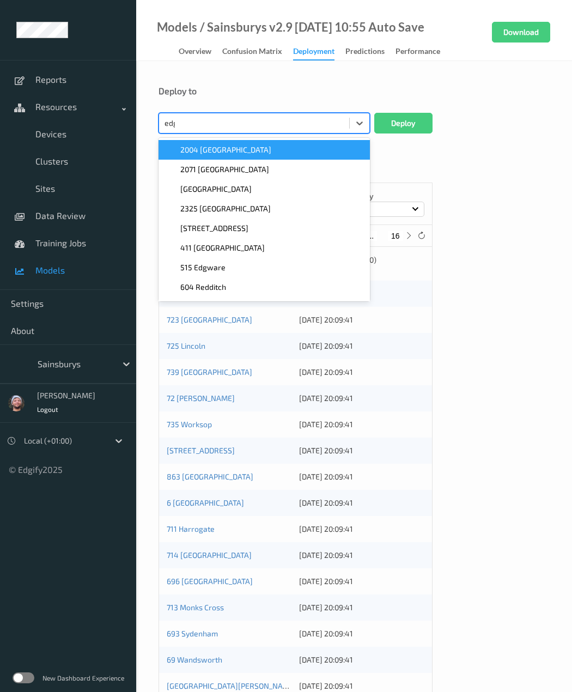
type input "edgi"
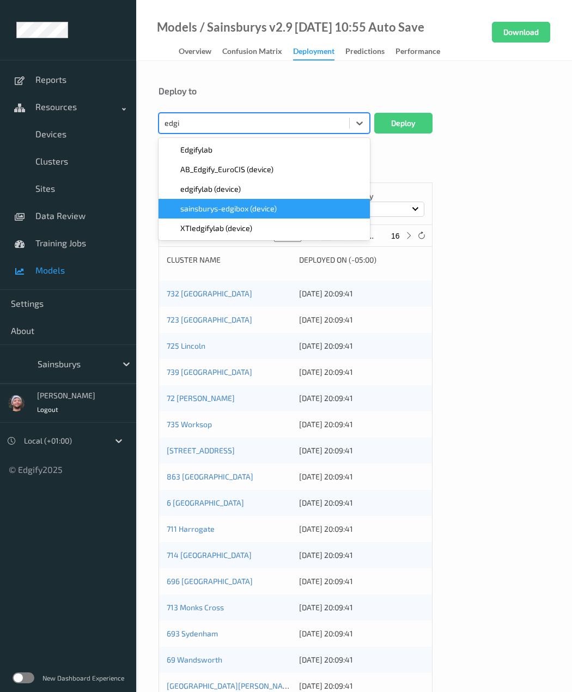
click at [227, 215] on div "sainsburys-edgibox (device)" at bounding box center [264, 209] width 211 height 20
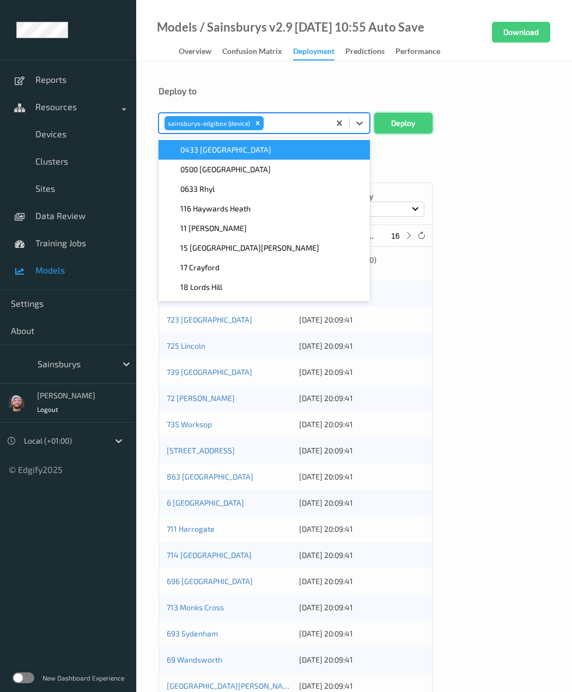
click at [406, 125] on button "Deploy" at bounding box center [403, 123] width 58 height 21
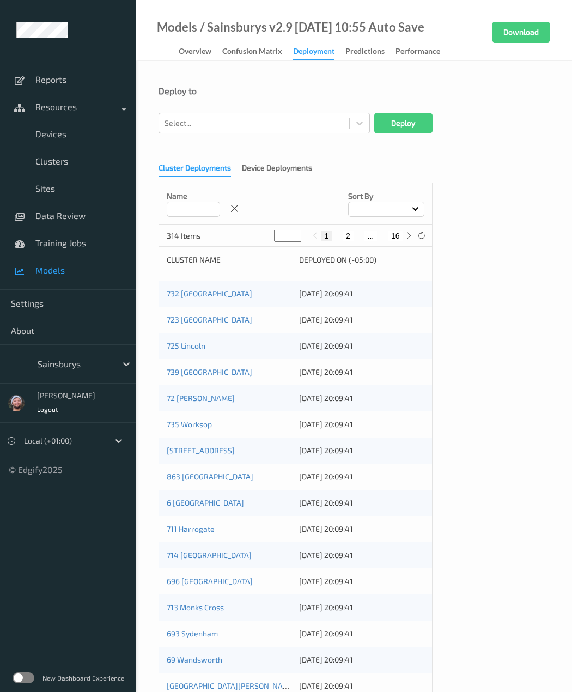
click at [89, 257] on link "Models" at bounding box center [68, 270] width 136 height 27
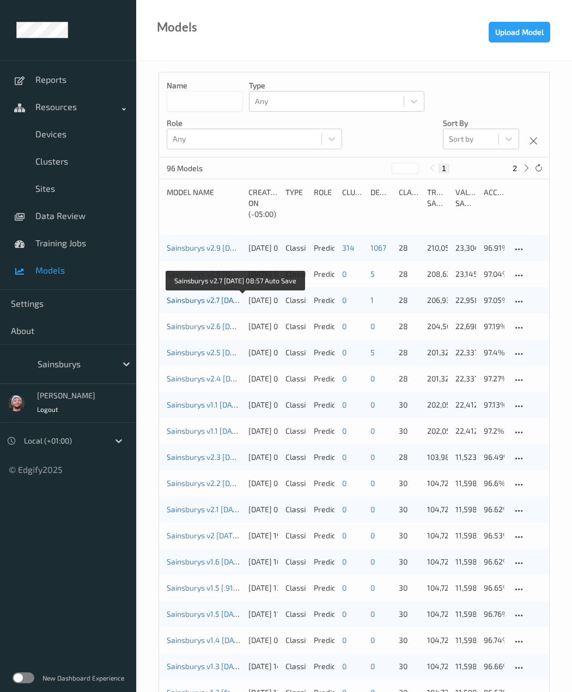
click at [217, 299] on link "Sainsburys v2.7 2025-07-31 08:57 Auto Save" at bounding box center [234, 299] width 135 height 9
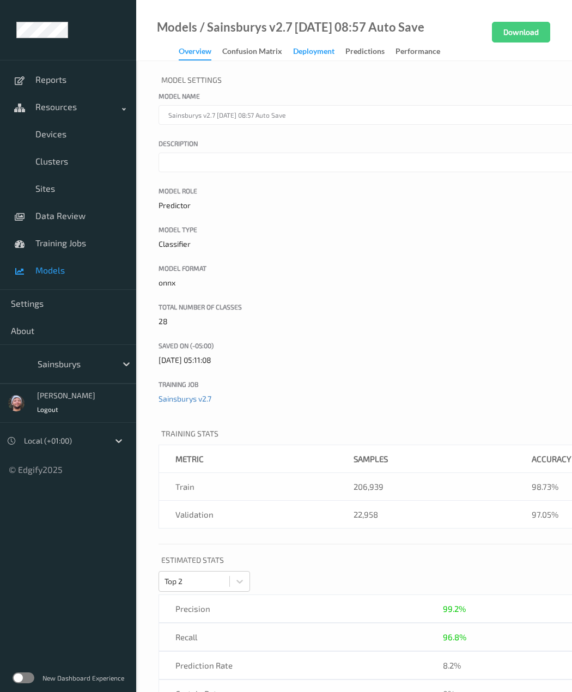
click at [307, 55] on div "Deployment" at bounding box center [313, 53] width 41 height 14
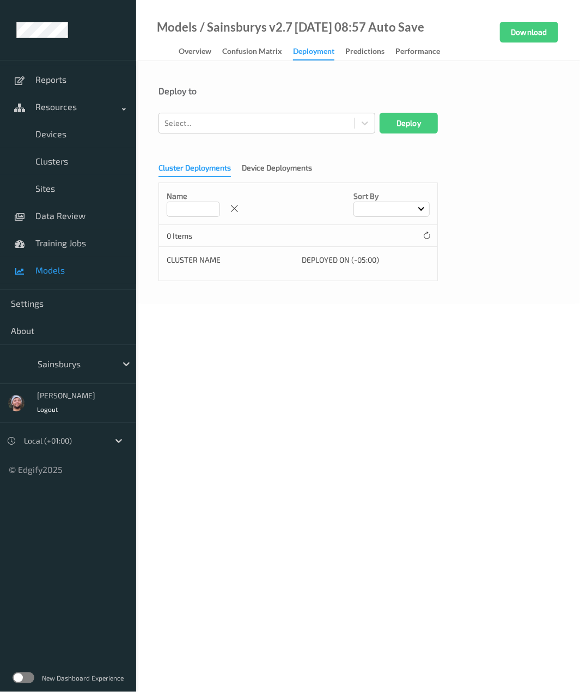
click at [264, 154] on form "Deploy to Select... Deploy Cluster Deployments Device Deployments Name Sort by …" at bounding box center [358, 184] width 399 height 196
click at [279, 179] on div "Cluster Deployments Device Deployments Name Sort by 0 Items Cluster Name Deploy…" at bounding box center [358, 218] width 399 height 126
click at [276, 172] on div "Device Deployments" at bounding box center [277, 169] width 70 height 14
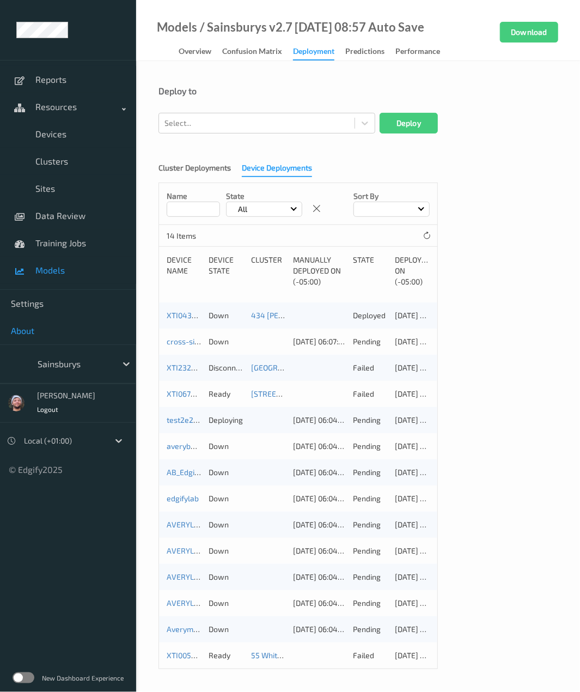
click at [0, 333] on link "About" at bounding box center [68, 330] width 136 height 27
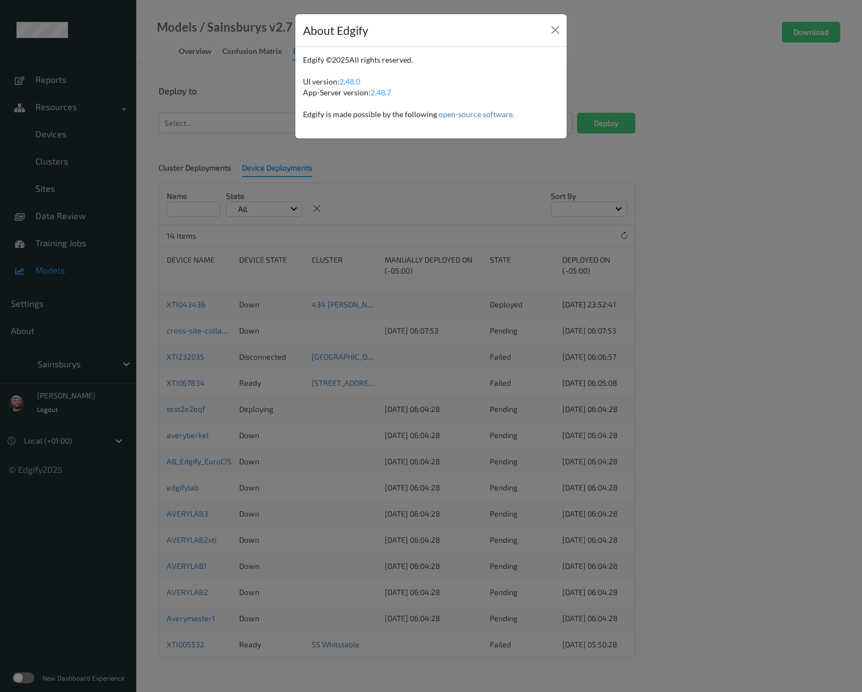
click at [571, 334] on div "About Edgify Edgify © 2025 All rights reserved. UI version: 2.48.0 App-Server v…" at bounding box center [431, 346] width 862 height 692
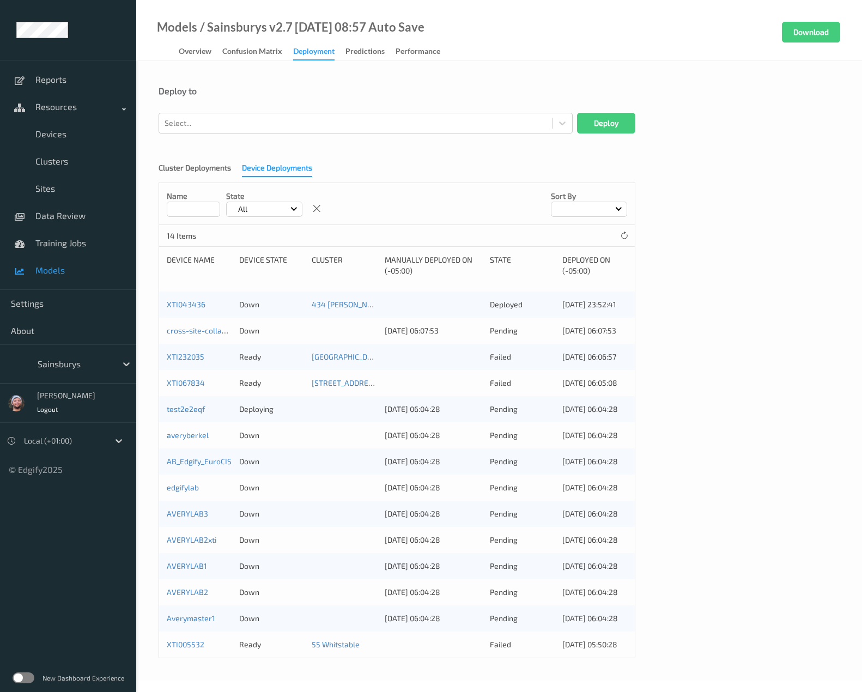
click at [85, 265] on span "Models" at bounding box center [80, 270] width 90 height 11
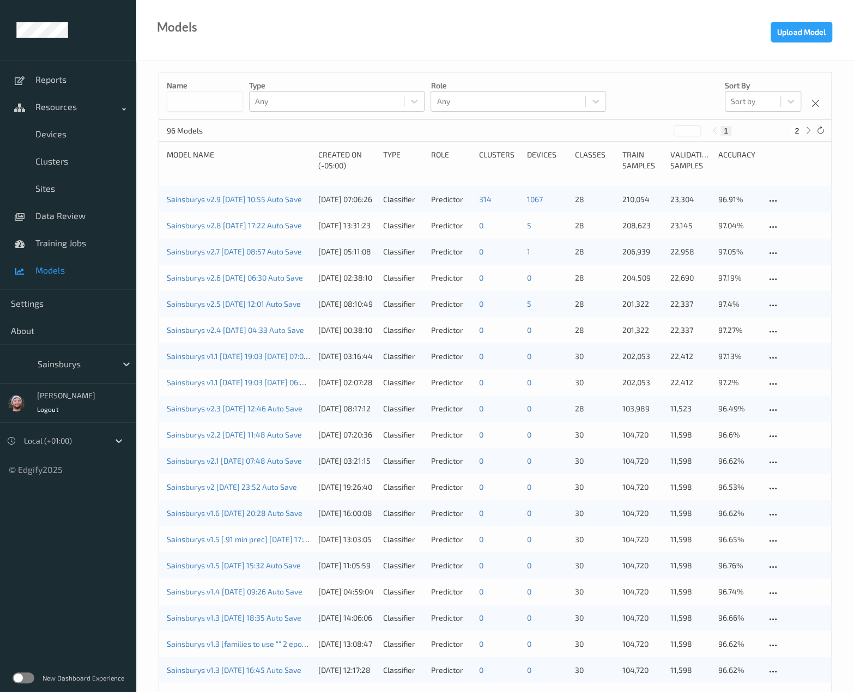
click at [273, 232] on div "Sainsburys v2.8 2025-08-01 17:22 Auto Save 01/08/2025 13:31:23 Classifier Predi…" at bounding box center [495, 225] width 672 height 26
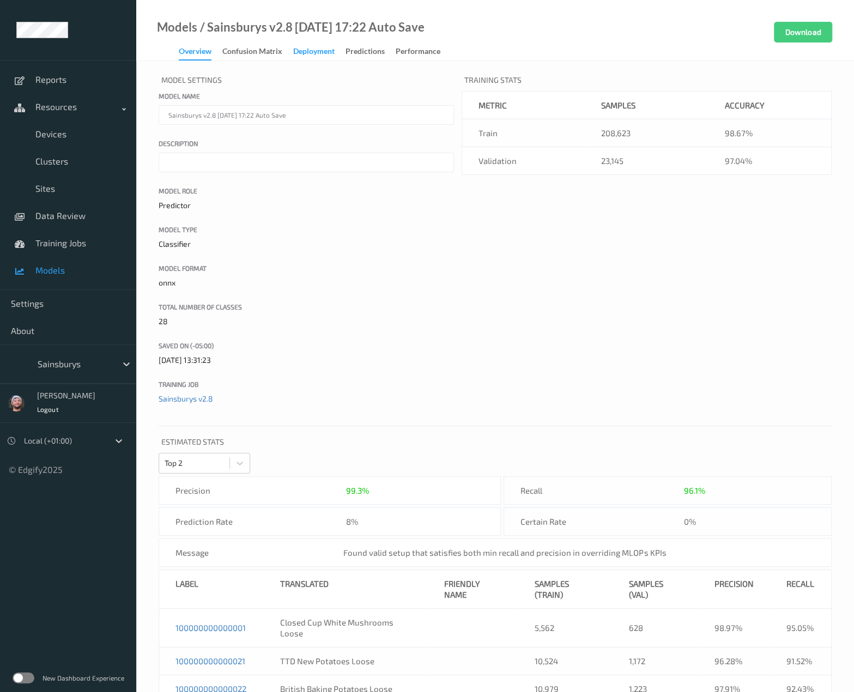
click at [304, 56] on div "Deployment" at bounding box center [313, 53] width 41 height 14
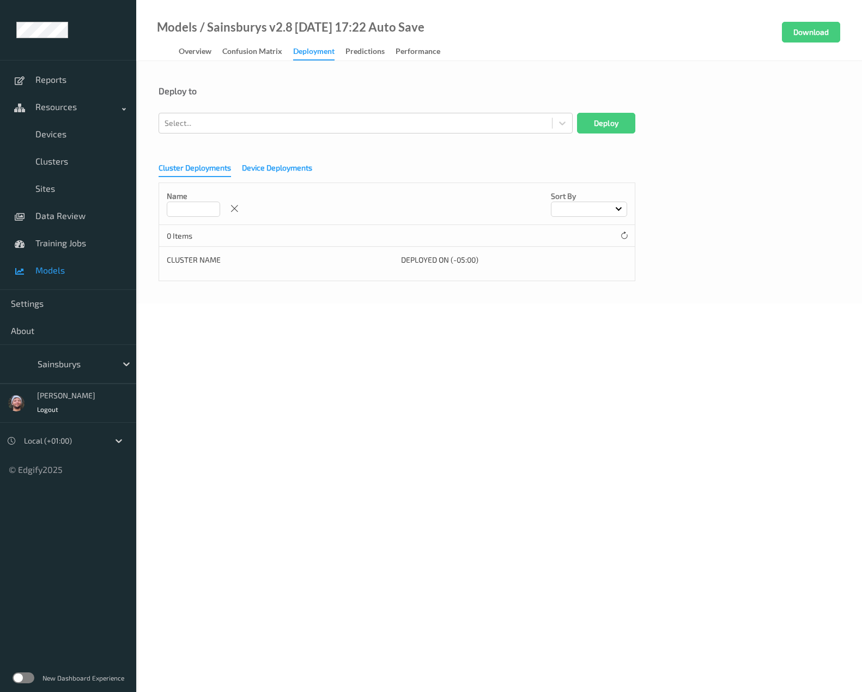
click at [287, 168] on div "Device Deployments" at bounding box center [277, 169] width 70 height 14
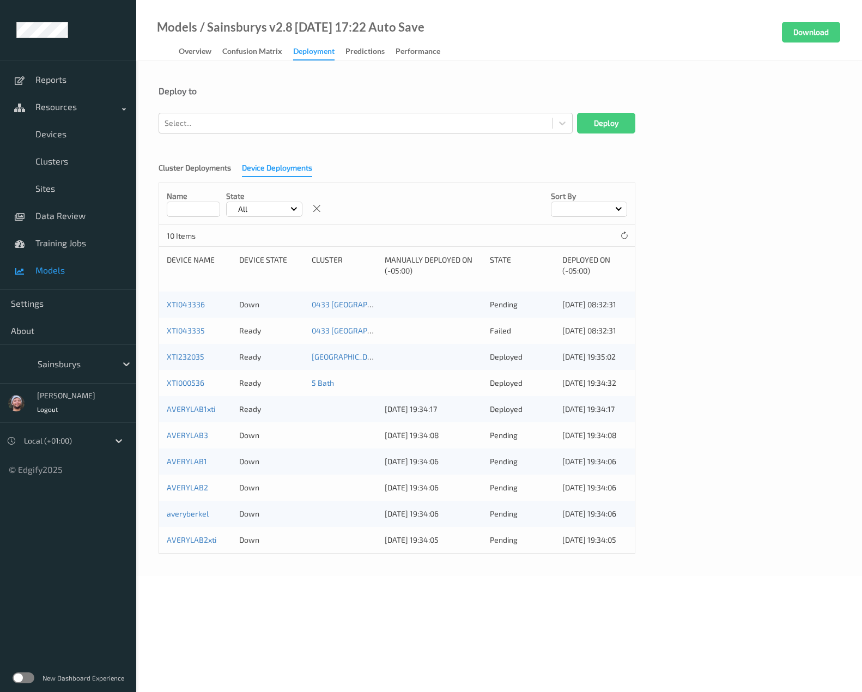
click at [76, 267] on span "Models" at bounding box center [80, 270] width 90 height 11
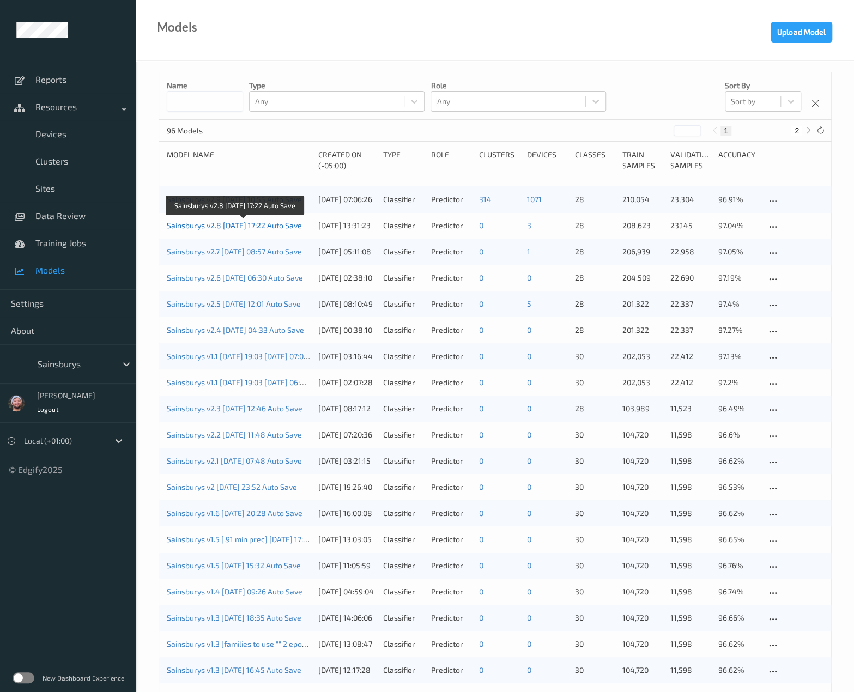
click at [248, 225] on link "Sainsburys v2.8 2025-08-01 17:22 Auto Save" at bounding box center [234, 225] width 135 height 9
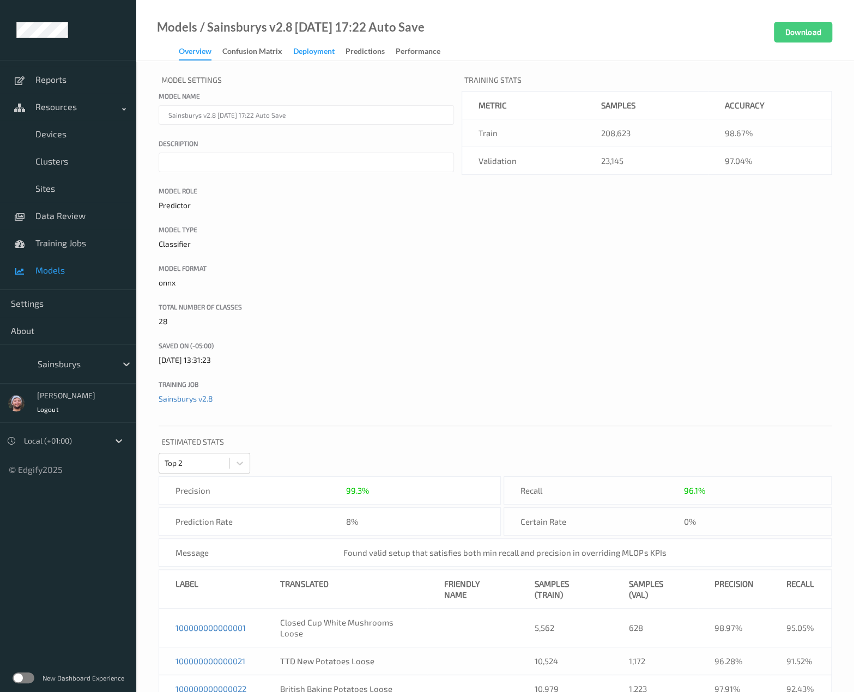
click at [301, 55] on div "Deployment" at bounding box center [313, 53] width 41 height 14
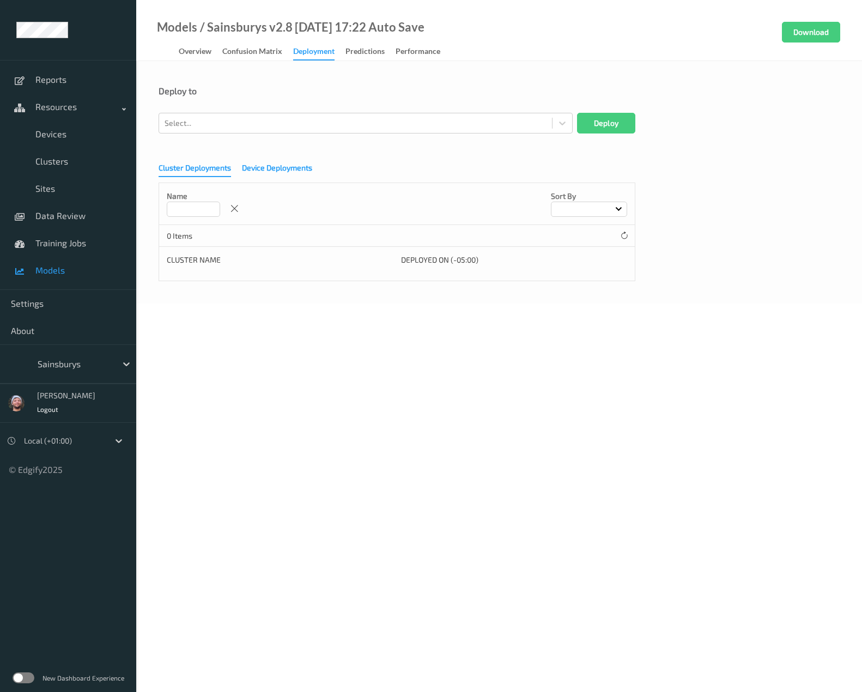
click at [256, 174] on div "Device Deployments" at bounding box center [277, 169] width 70 height 14
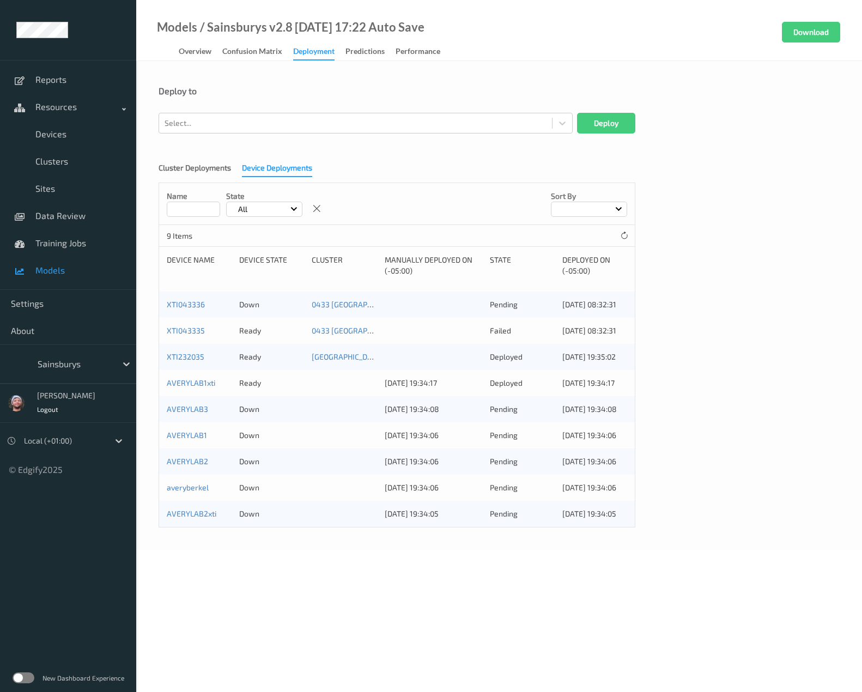
click at [51, 266] on span "Models" at bounding box center [80, 270] width 90 height 11
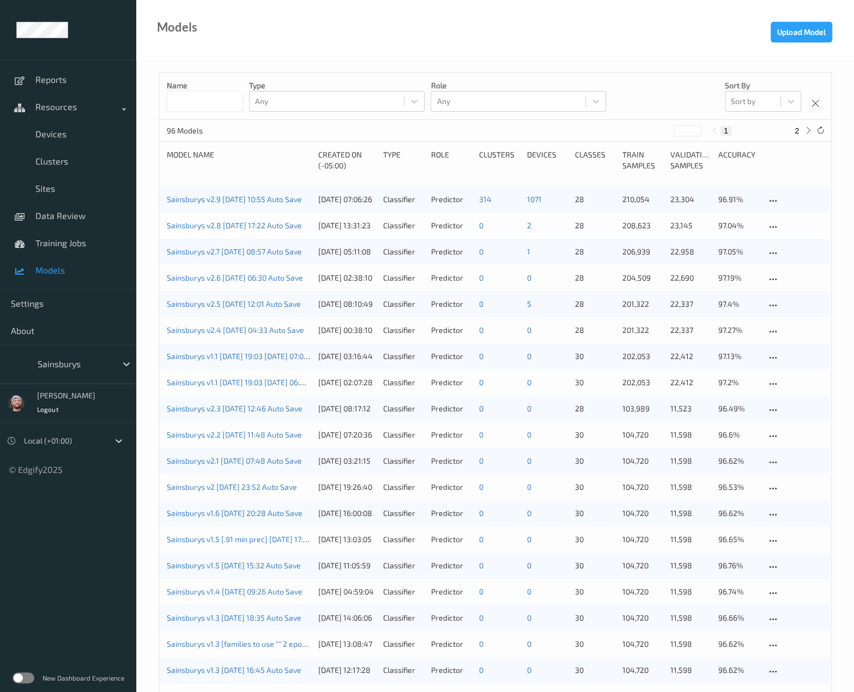
click at [183, 94] on input at bounding box center [205, 101] width 76 height 21
type input "*"
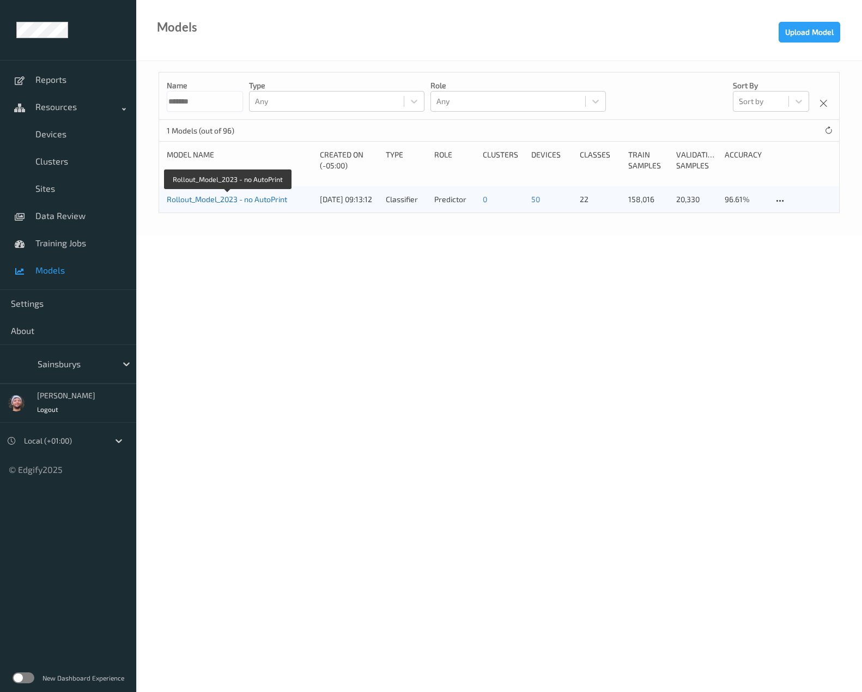
type input "*******"
click at [250, 197] on link "Rollout_Model_2023 - no AutoPrint" at bounding box center [227, 198] width 120 height 9
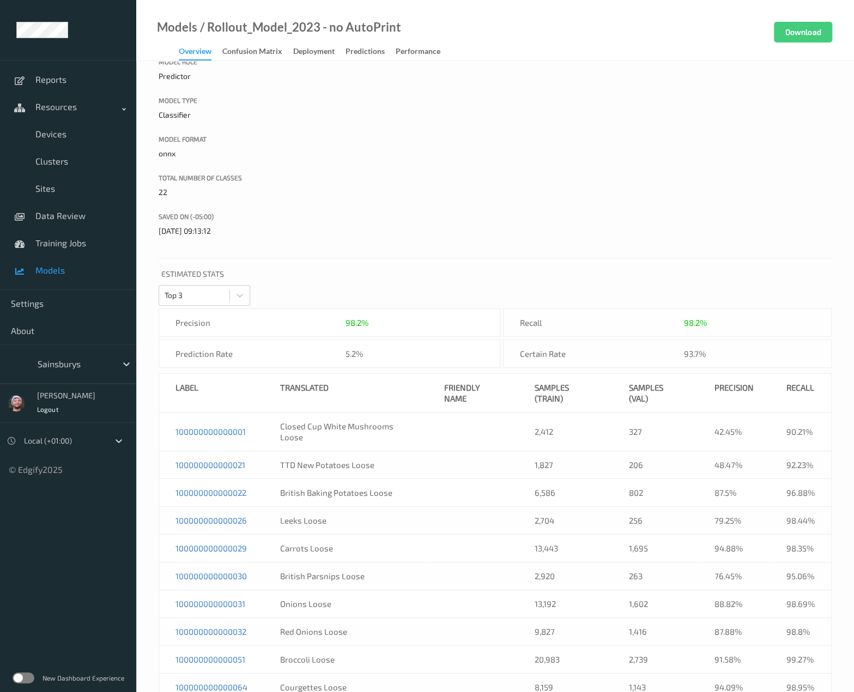
scroll to position [275, 0]
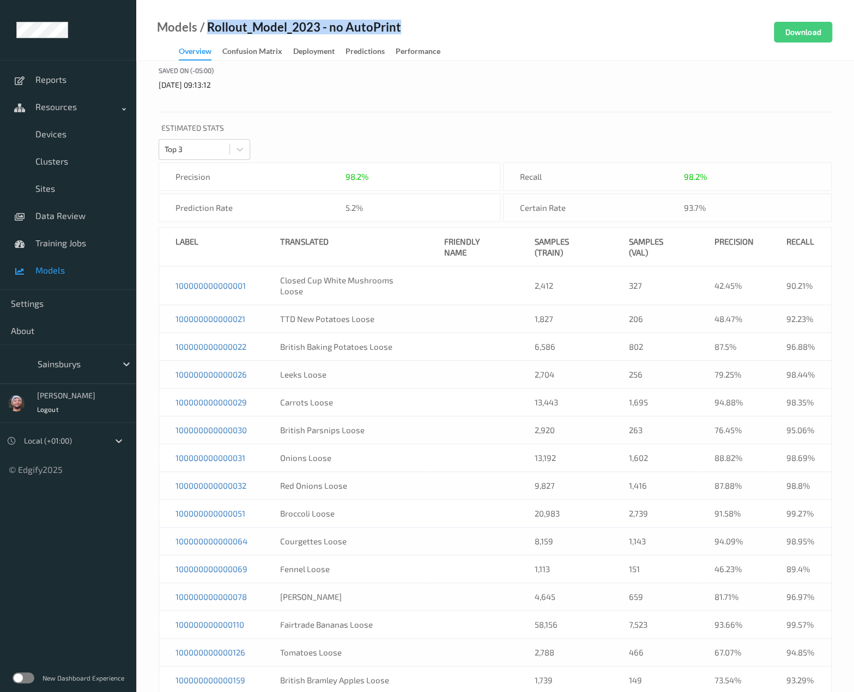
copy div "Rollout_Model_2023 - no AutoPrint"
drag, startPoint x: 206, startPoint y: 30, endPoint x: 404, endPoint y: 23, distance: 198.4
click at [404, 23] on div "Models / Rollout_Model_2023 - no AutoPrint Overview Confusion matrix Deployment…" at bounding box center [494, 30] width 717 height 61
click at [75, 267] on span "Models" at bounding box center [80, 270] width 90 height 11
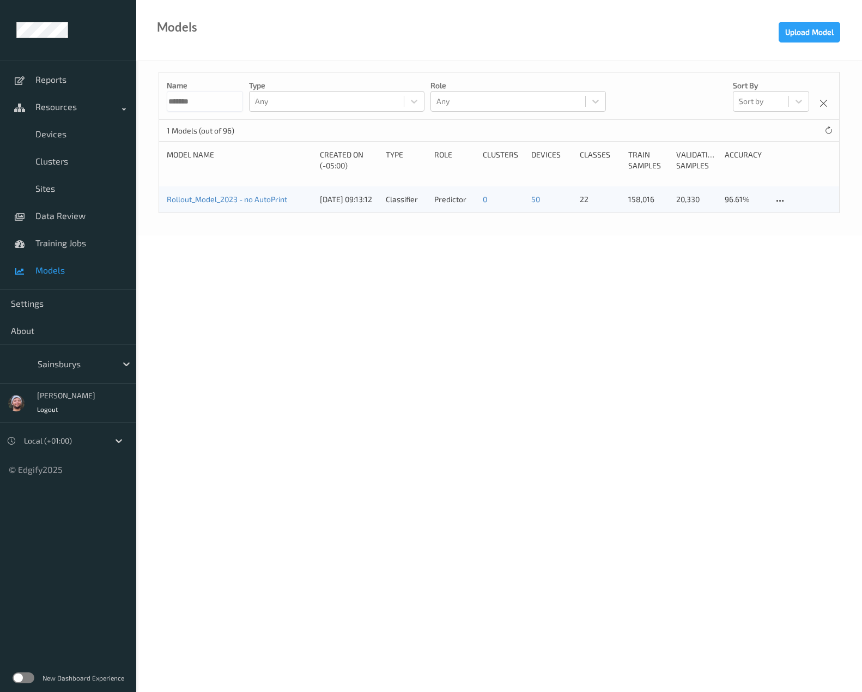
click at [185, 107] on input "*******" at bounding box center [205, 101] width 76 height 21
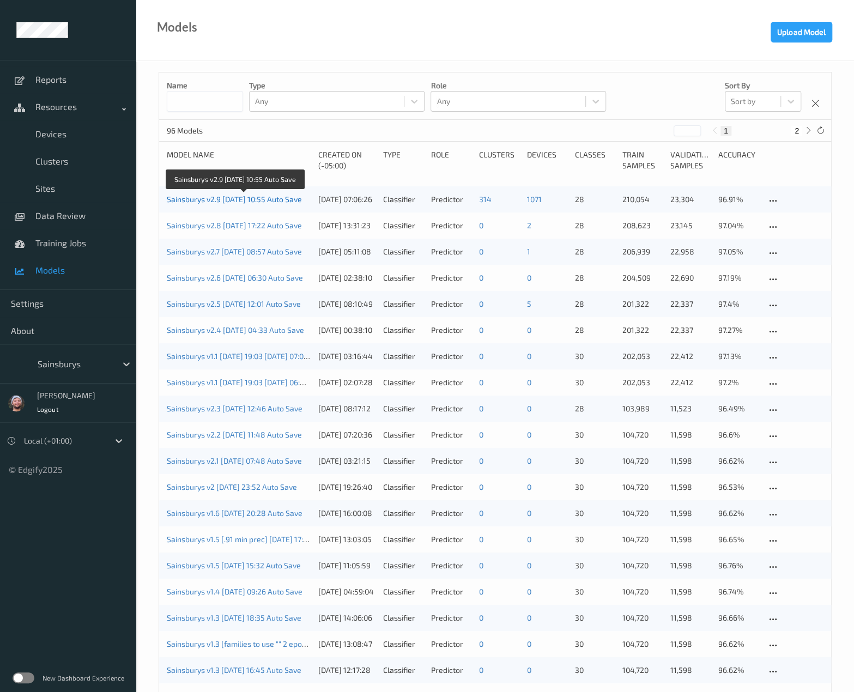
click at [197, 199] on link "Sainsburys v2.9 2025-08-04 10:55 Auto Save" at bounding box center [234, 198] width 135 height 9
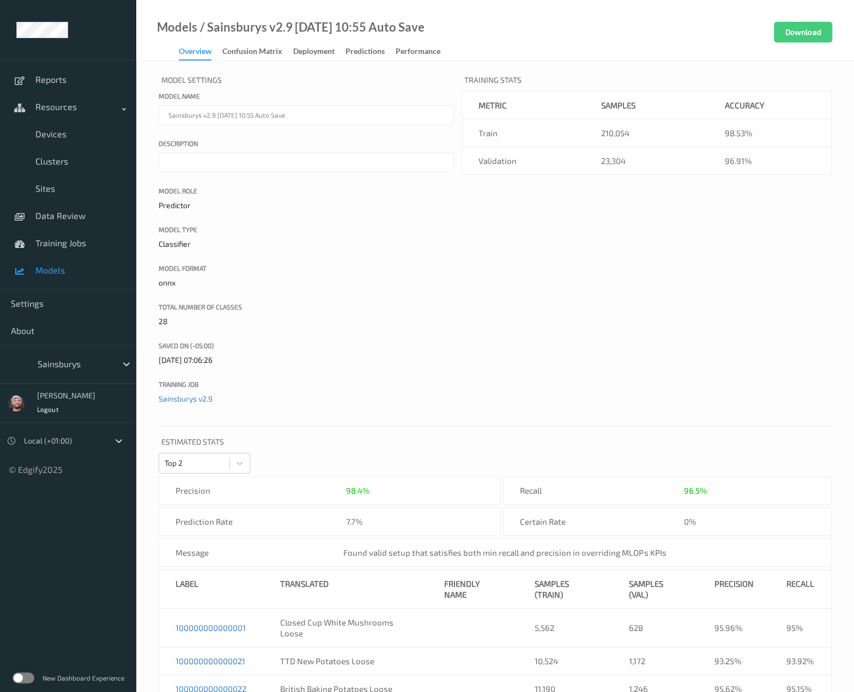
click at [85, 265] on span "Models" at bounding box center [80, 270] width 90 height 11
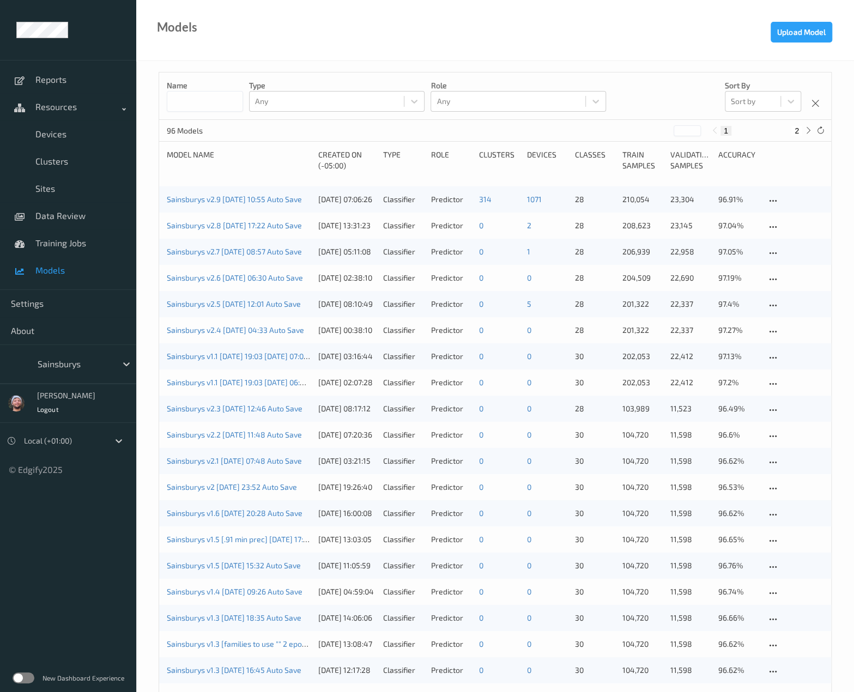
click at [188, 112] on div "Name Type Any Role Any Sort by Sort by" at bounding box center [495, 95] width 672 height 47
paste input "**********"
click at [191, 102] on input "**********" at bounding box center [205, 101] width 76 height 21
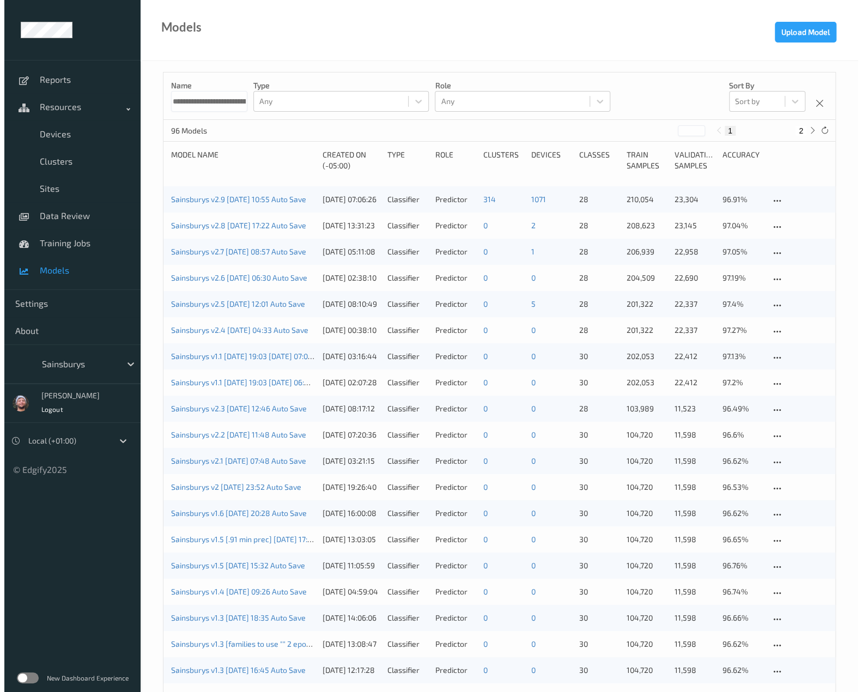
scroll to position [0, 45]
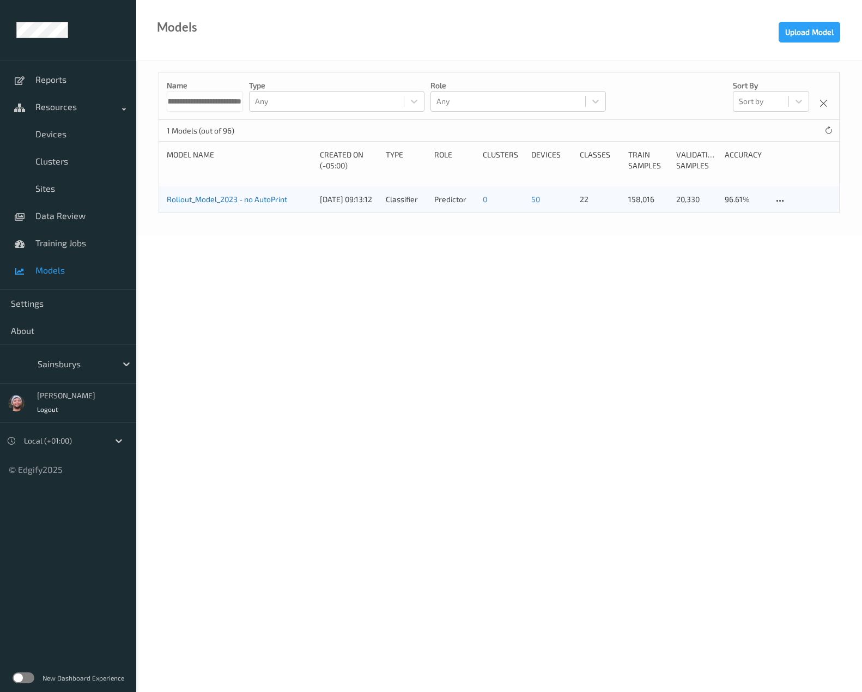
type input "**********"
click at [250, 203] on link "Rollout_Model_2023 - no AutoPrint" at bounding box center [227, 198] width 120 height 9
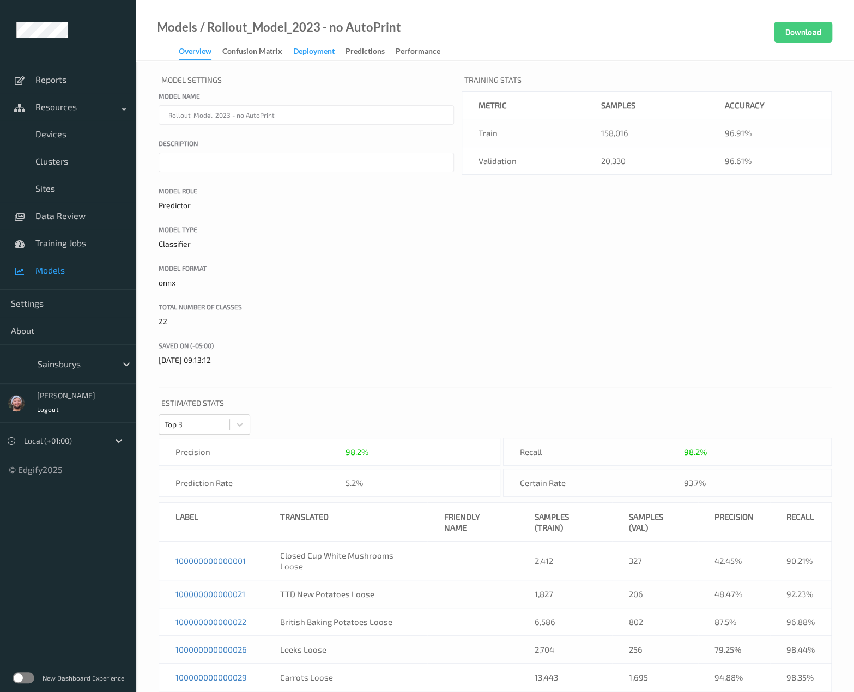
click at [297, 52] on div "Deployment" at bounding box center [313, 53] width 41 height 14
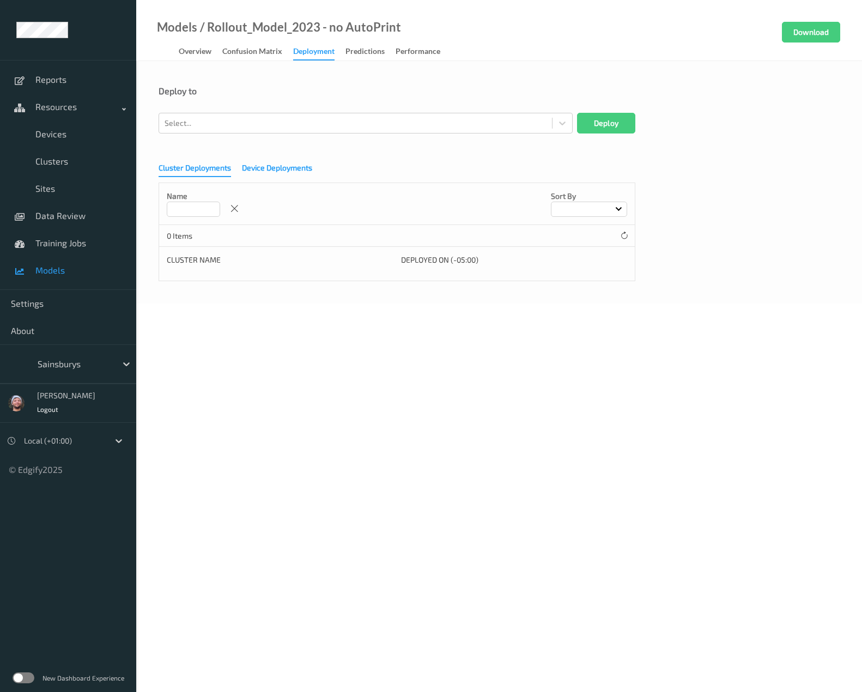
click at [264, 173] on div "Device Deployments" at bounding box center [277, 169] width 70 height 14
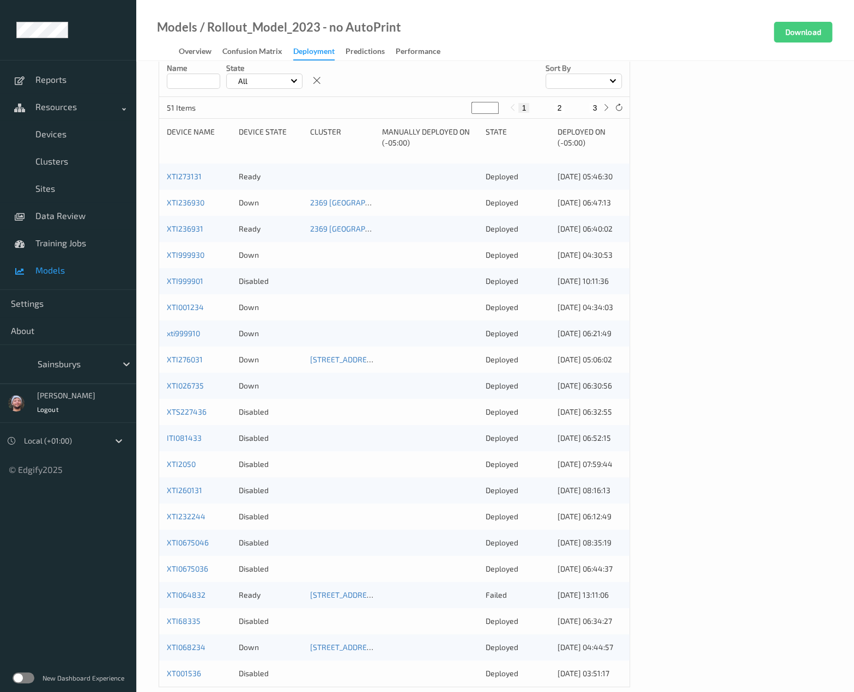
scroll to position [145, 0]
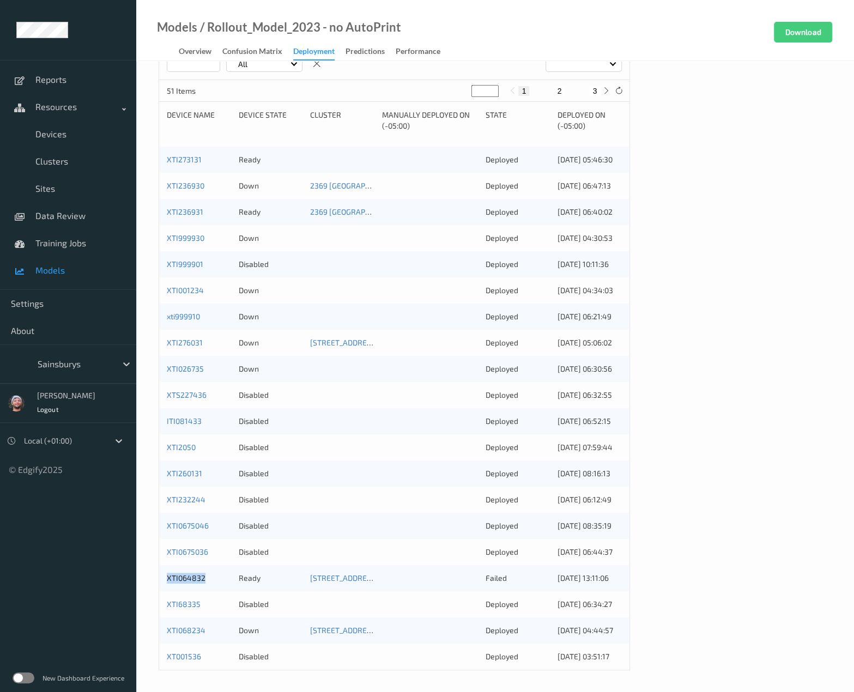
copy link "XTI064832"
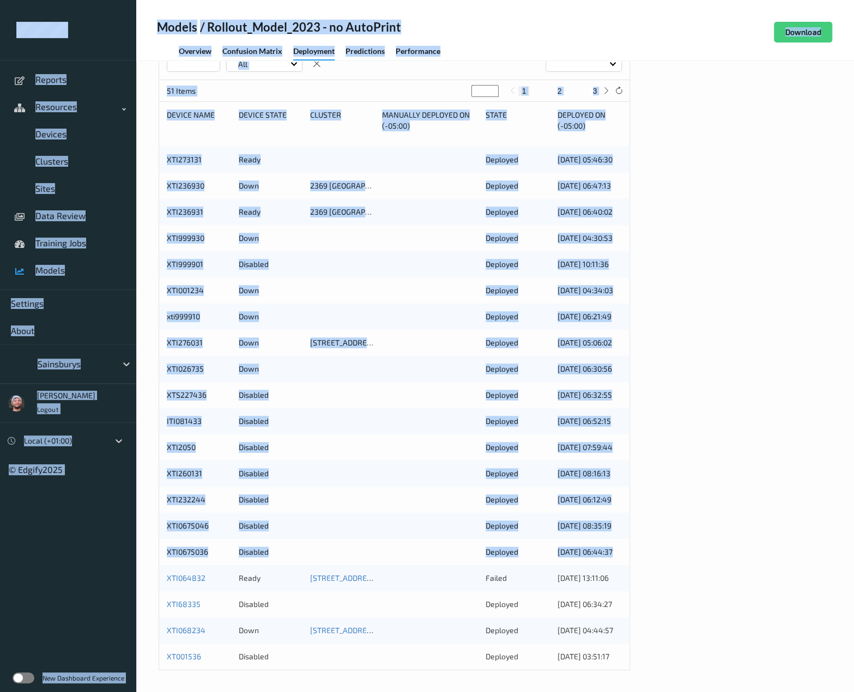
drag, startPoint x: 165, startPoint y: 581, endPoint x: -50, endPoint y: 318, distance: 339.9
click at [0, 318] on html "Reports Resources Devices Clusters Sites Data Review Training Jobs Models Setti…" at bounding box center [427, 201] width 854 height 692
click at [571, 227] on div "Cluster Deployments Device Deployments Name State All Sort by 51 Items * 1 2 3 …" at bounding box center [495, 340] width 673 height 660
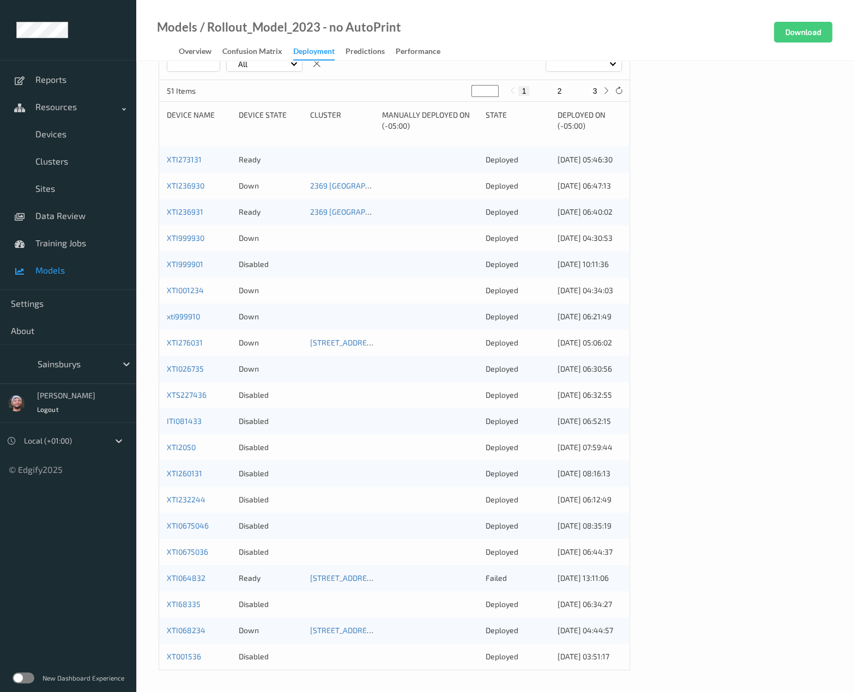
scroll to position [48, 0]
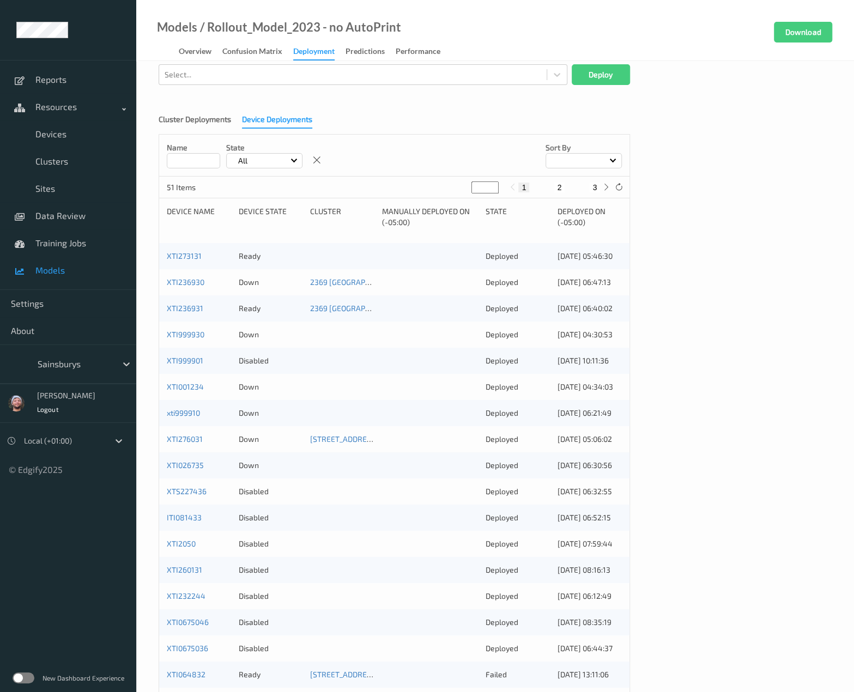
click at [559, 189] on button "2" at bounding box center [559, 188] width 11 height 10
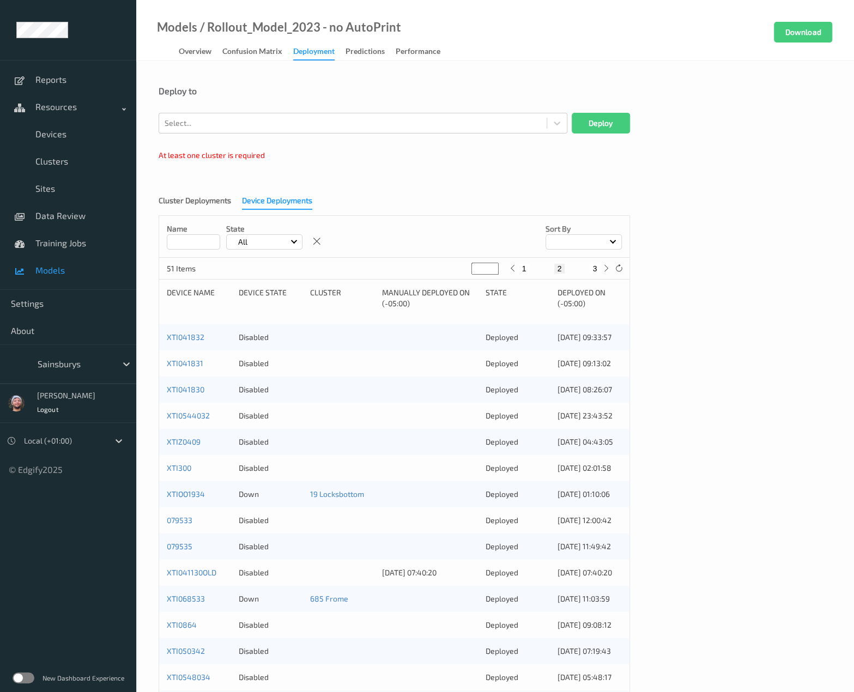
scroll to position [178, 0]
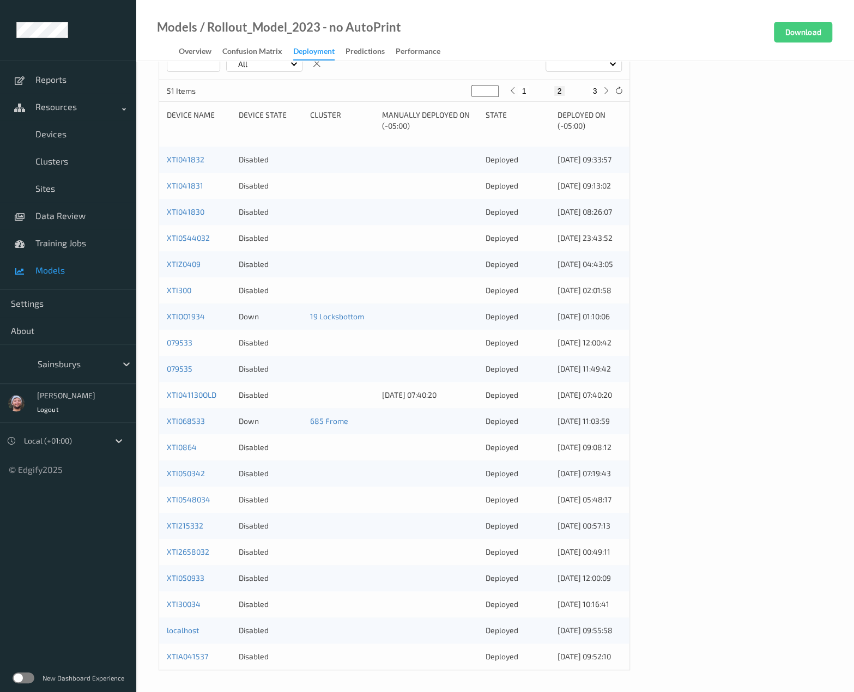
click at [571, 88] on button "3" at bounding box center [594, 91] width 11 height 10
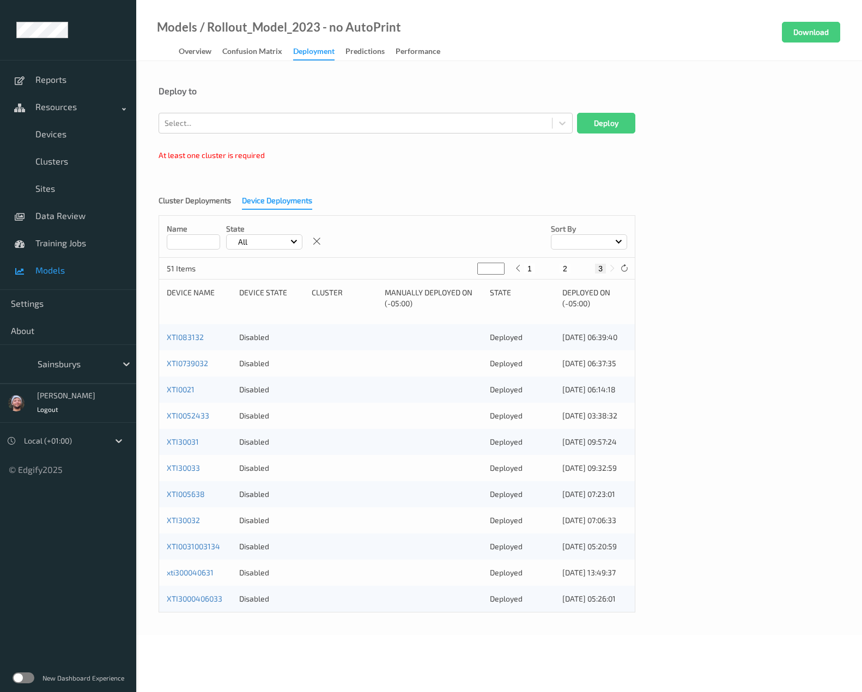
click at [527, 273] on button "1" at bounding box center [529, 269] width 11 height 10
type input "*"
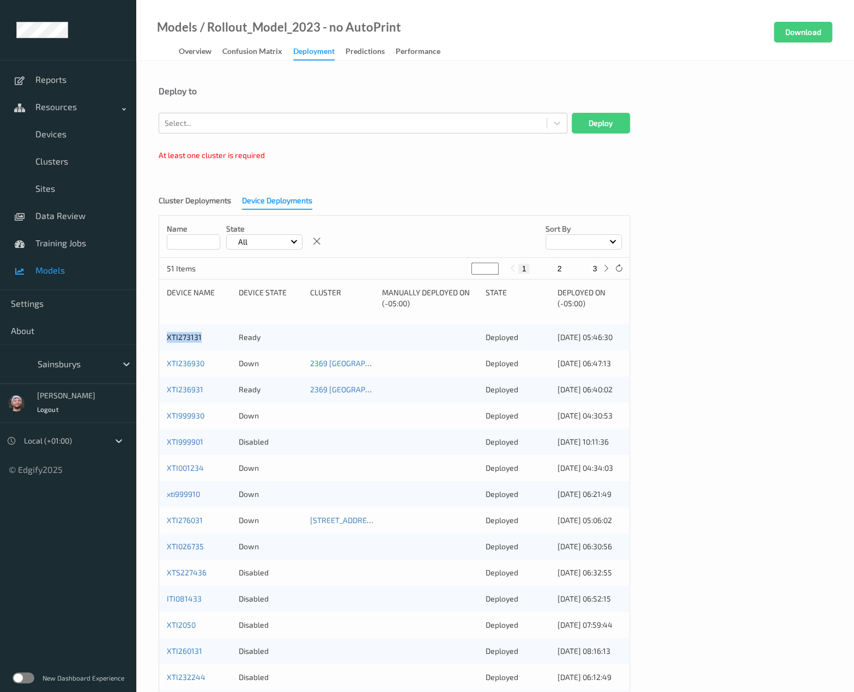
copy link "XTI273131"
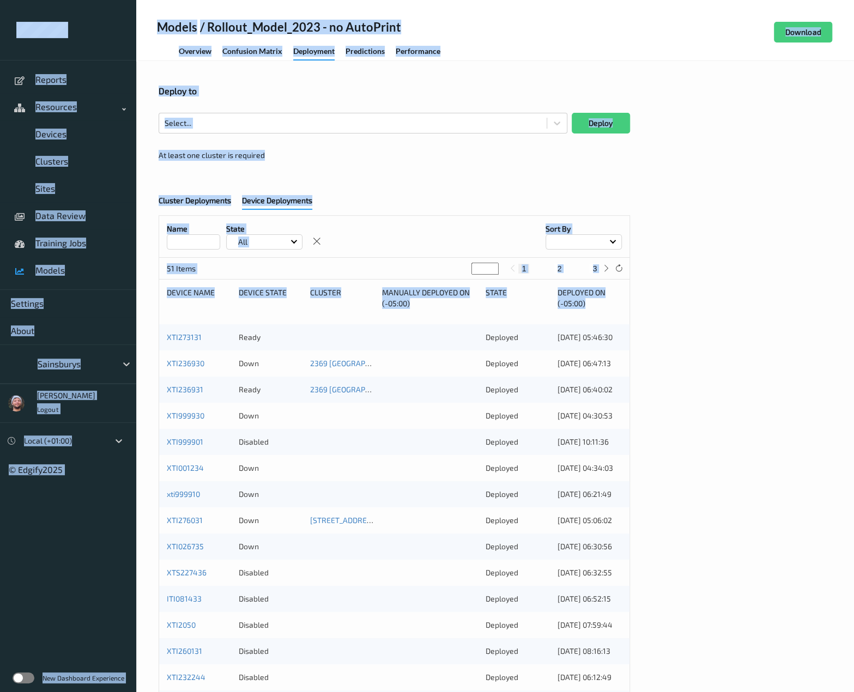
drag, startPoint x: 166, startPoint y: 340, endPoint x: -62, endPoint y: 194, distance: 270.8
click at [0, 194] on html "Reports Resources Devices Clusters Sites Data Review Training Jobs Models Setti…" at bounding box center [427, 346] width 854 height 692
click at [402, 161] on div "Select... Deploy At least one cluster is required" at bounding box center [394, 139] width 471 height 53
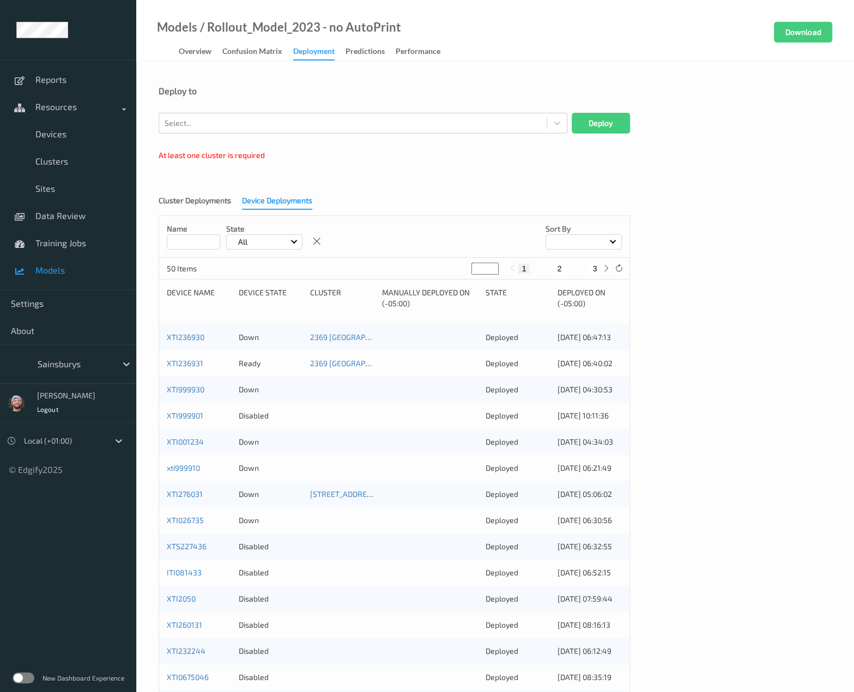
click at [346, 153] on div "At least one cluster is required" at bounding box center [363, 155] width 409 height 11
